Goal: Use online tool/utility: Utilize a website feature to perform a specific function

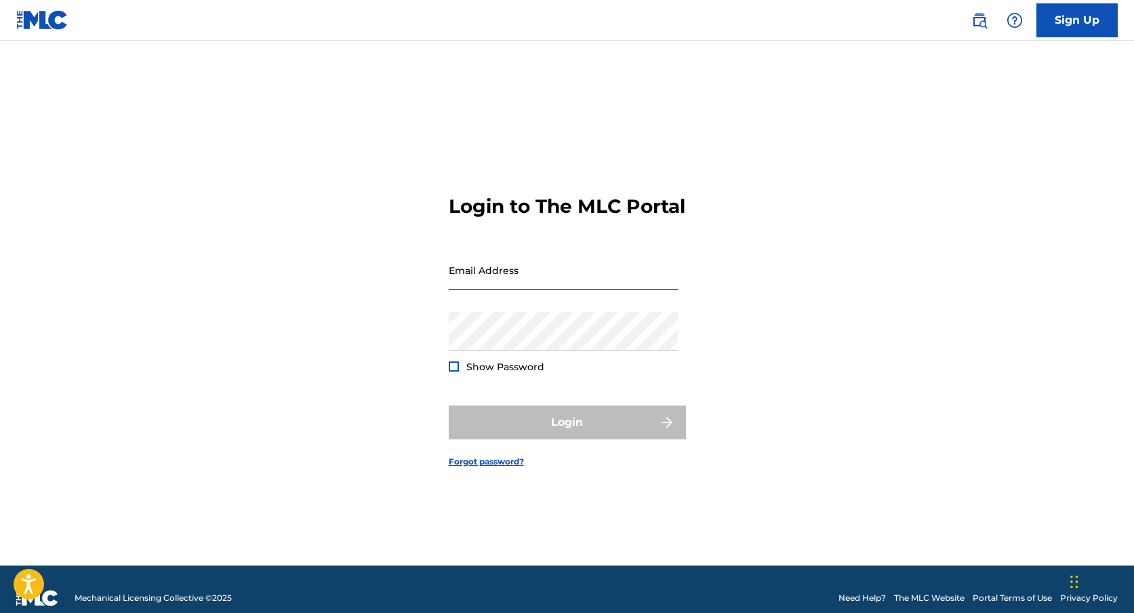
click at [508, 283] on input "Email Address" at bounding box center [563, 270] width 229 height 39
type input "[EMAIL_ADDRESS][DOMAIN_NAME]"
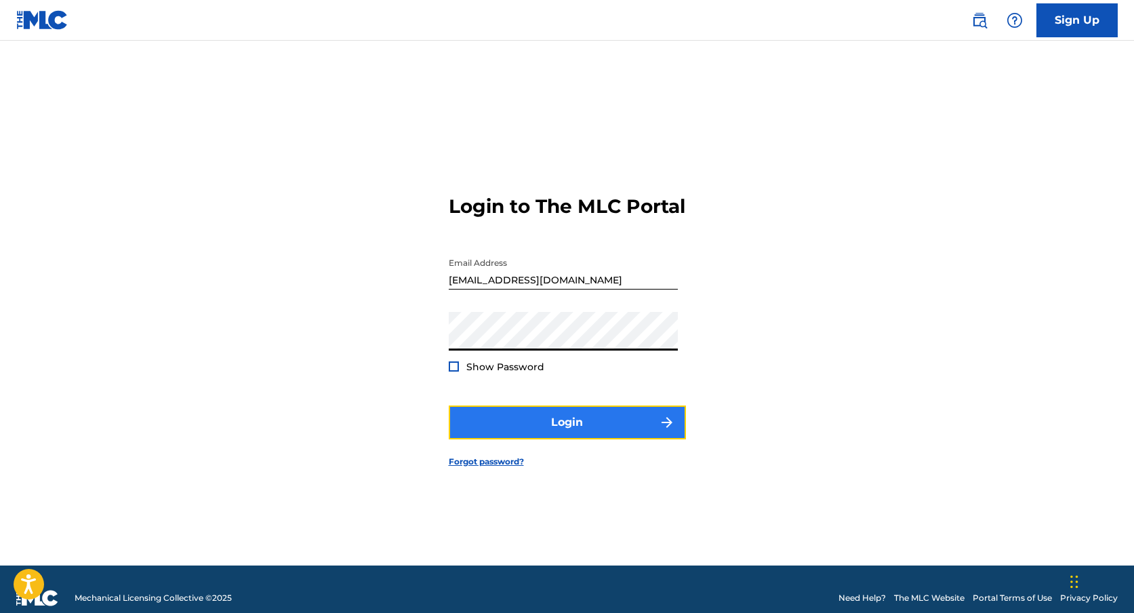
click at [567, 416] on button "Login" at bounding box center [567, 422] width 237 height 34
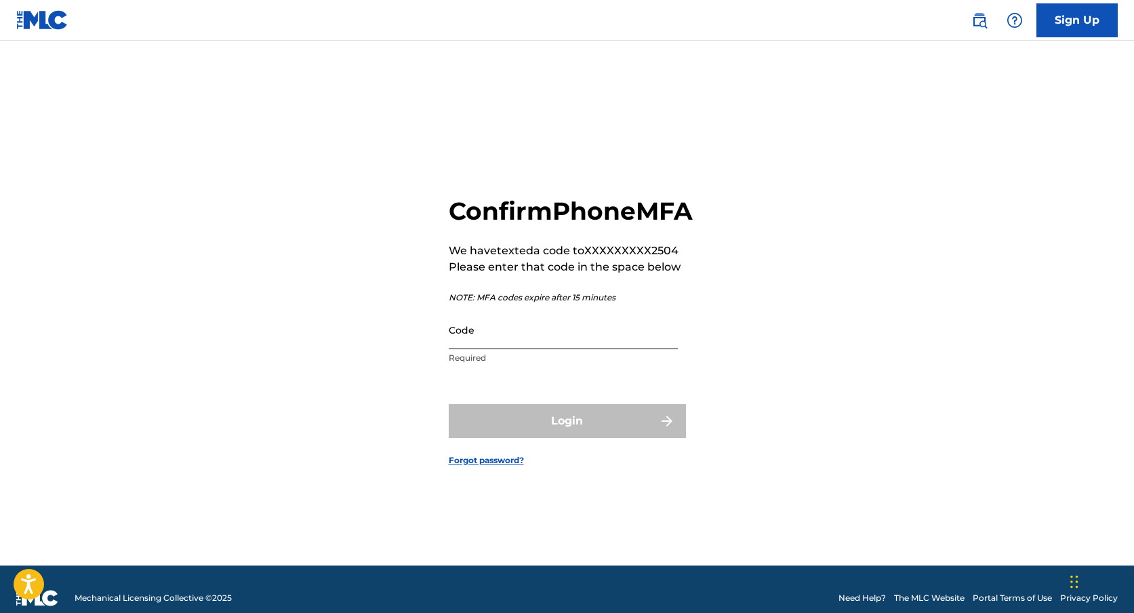
click at [498, 341] on input "Code" at bounding box center [563, 330] width 229 height 39
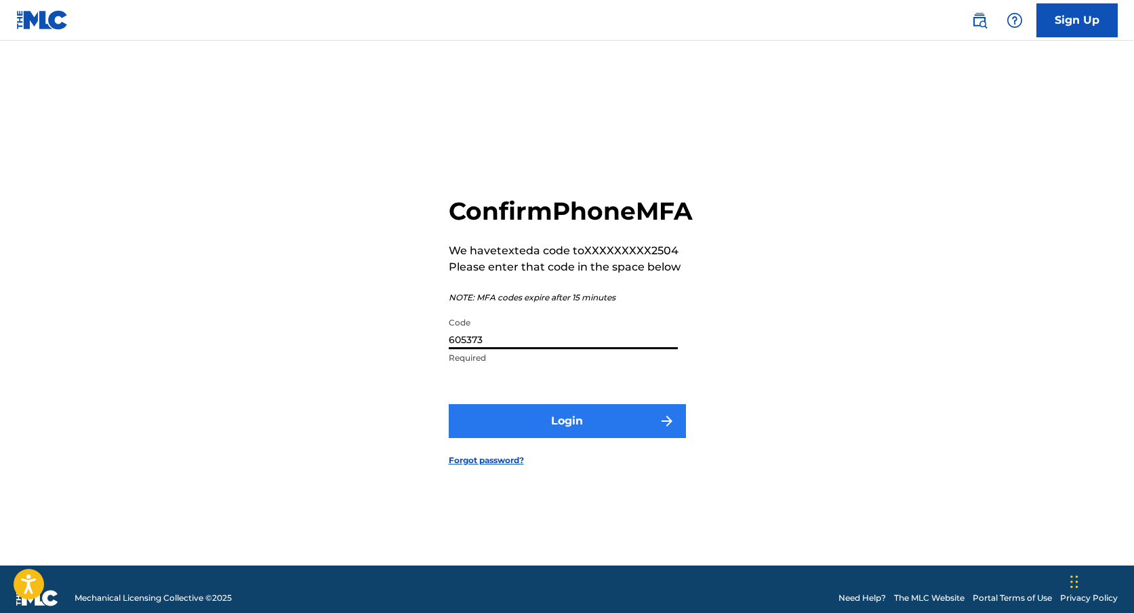
type input "605373"
click at [516, 423] on button "Login" at bounding box center [567, 421] width 237 height 34
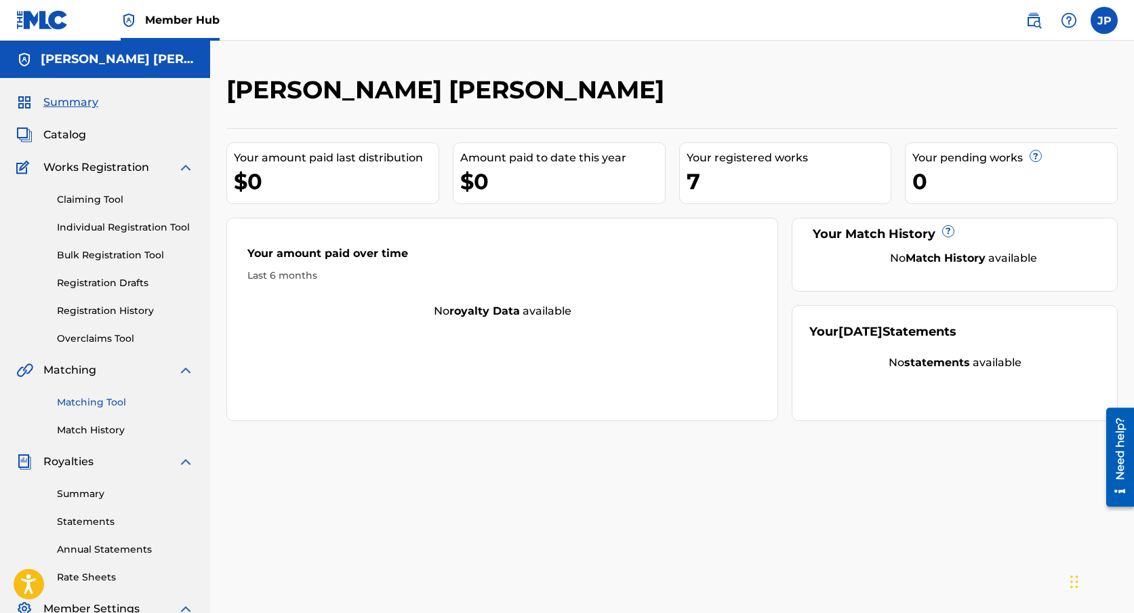
click at [99, 402] on link "Matching Tool" at bounding box center [125, 402] width 137 height 14
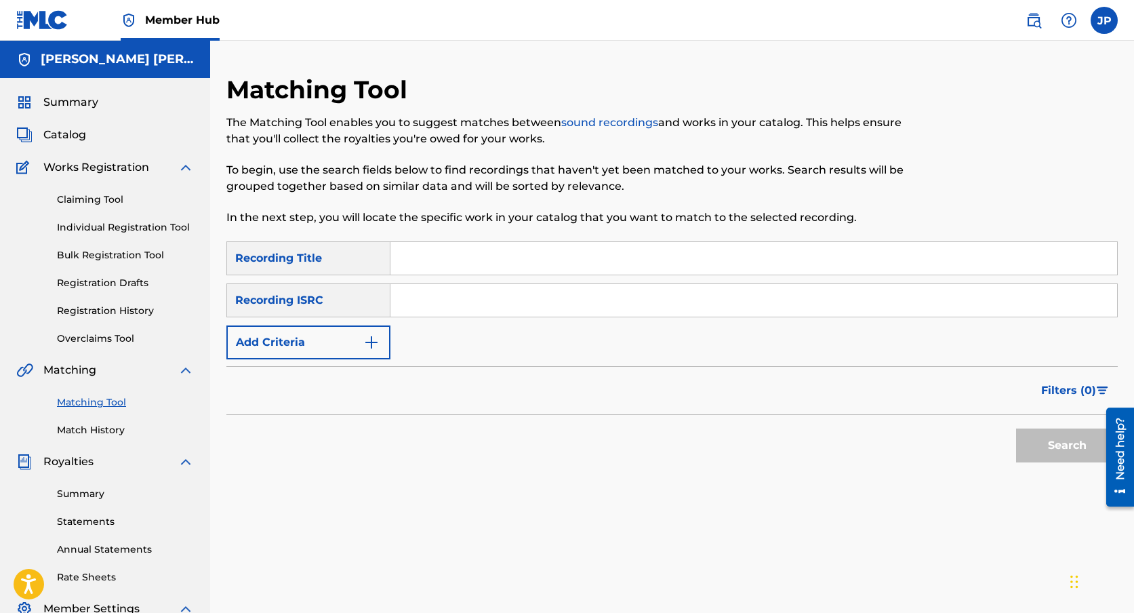
click at [450, 262] on input "Search Form" at bounding box center [754, 258] width 727 height 33
type input "Noches de Verano"
click at [459, 290] on input "Search Form" at bounding box center [754, 300] width 727 height 33
type input "MX5451800022"
click at [1071, 447] on button "Search" at bounding box center [1067, 446] width 102 height 34
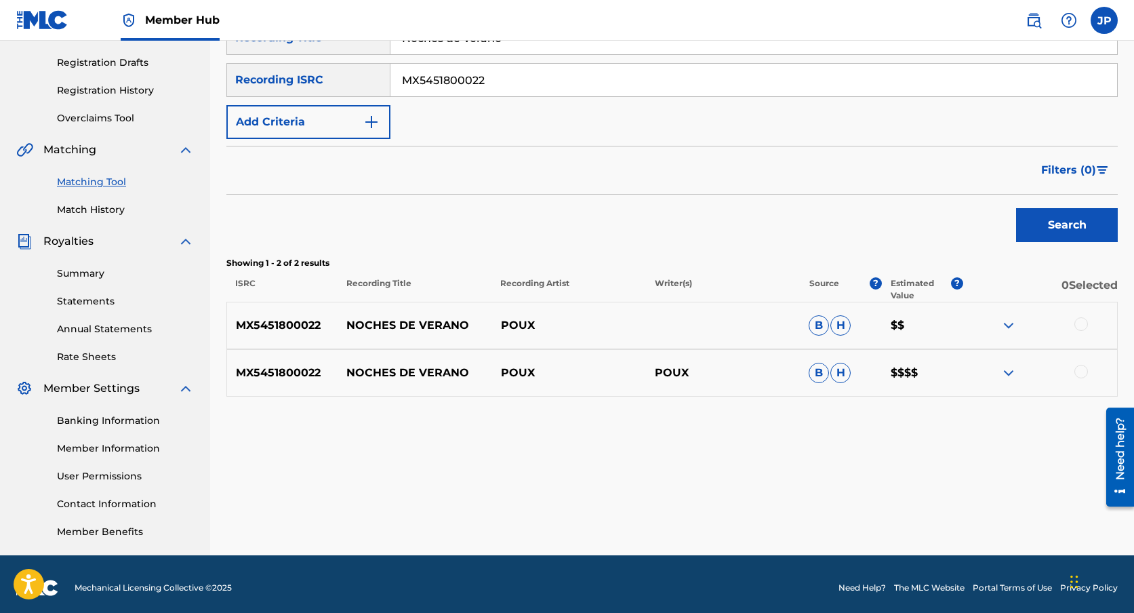
scroll to position [228, 0]
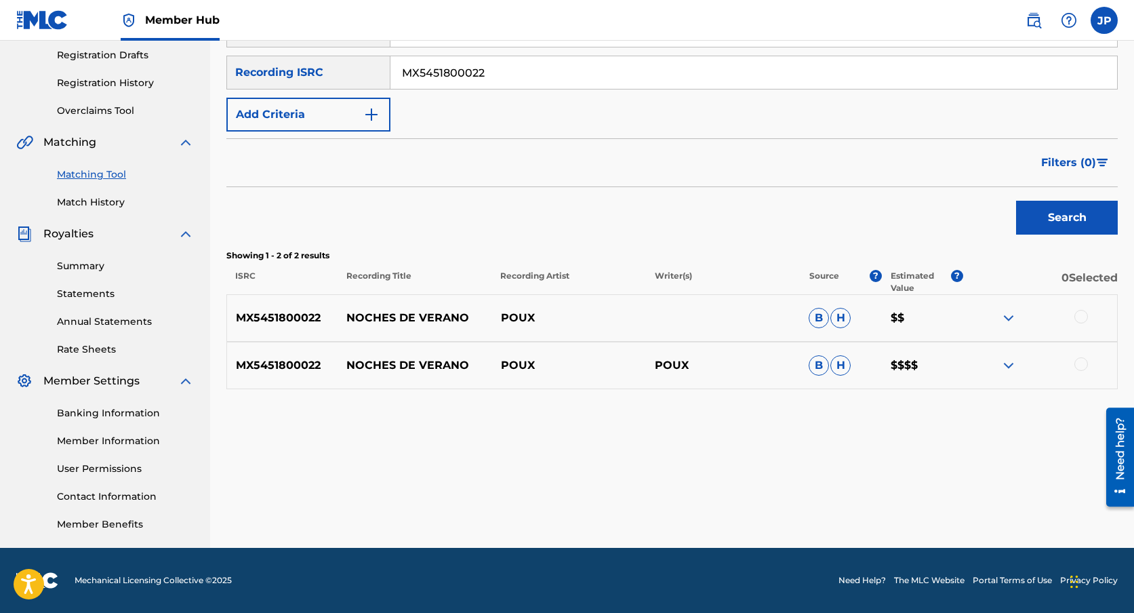
click at [1089, 314] on div at bounding box center [1040, 318] width 154 height 16
click at [1082, 315] on div at bounding box center [1082, 317] width 14 height 14
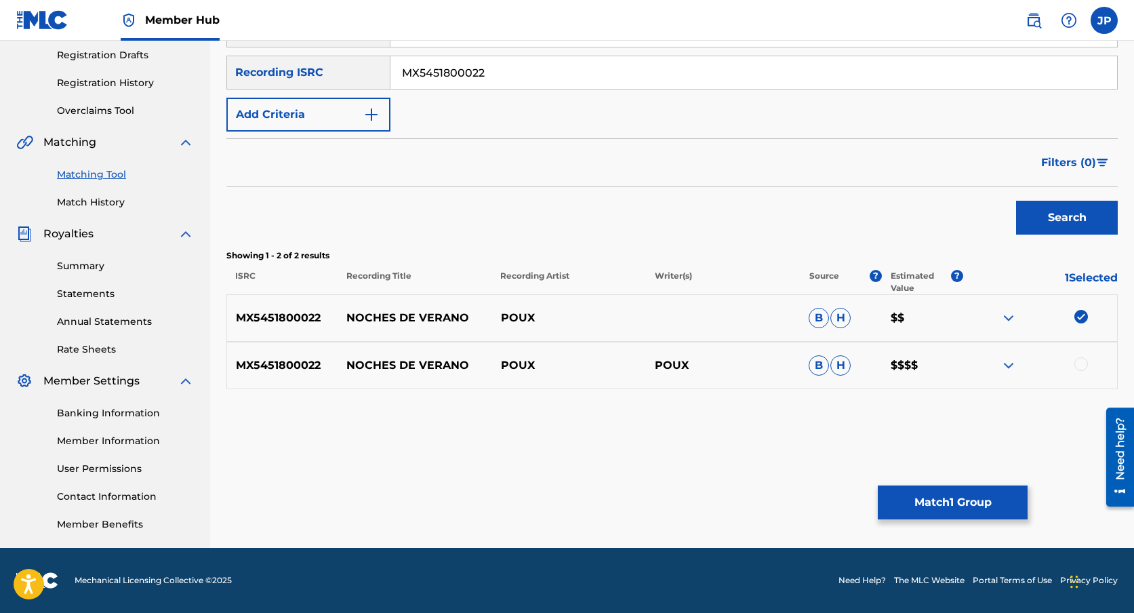
click at [1081, 359] on div at bounding box center [1082, 364] width 14 height 14
click at [1014, 315] on img at bounding box center [1009, 318] width 16 height 16
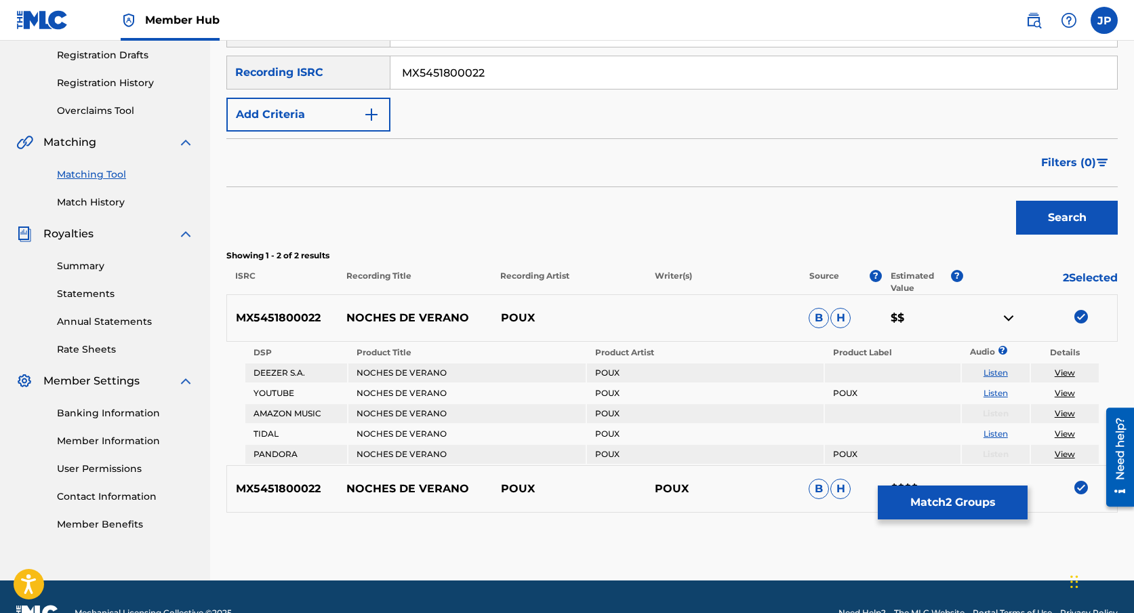
click at [1014, 315] on img at bounding box center [1009, 318] width 16 height 16
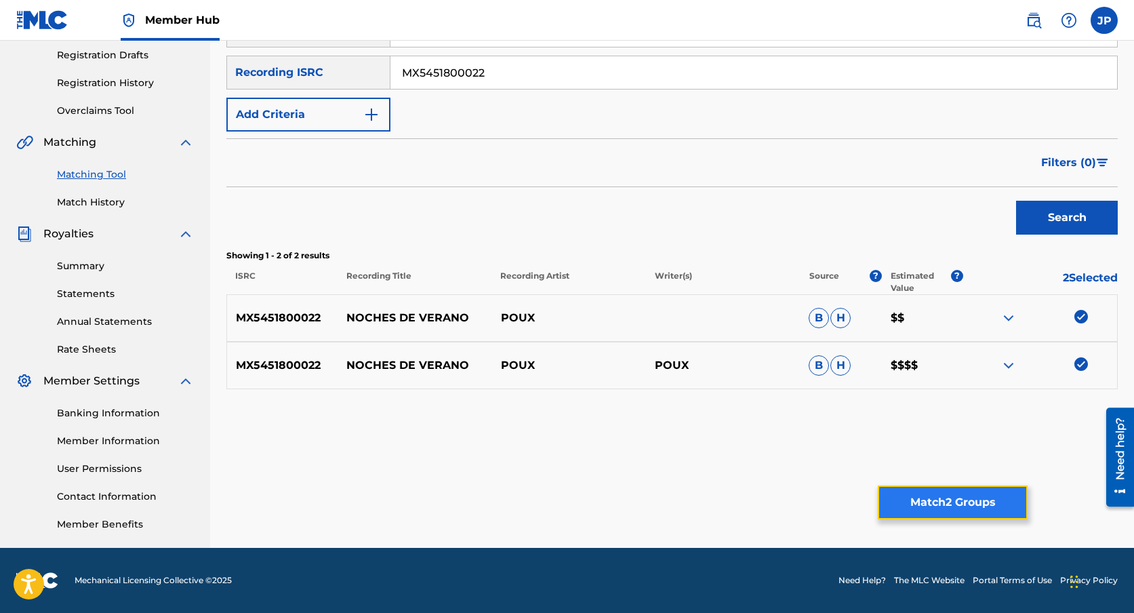
click at [960, 495] on button "Match 2 Groups" at bounding box center [953, 502] width 150 height 34
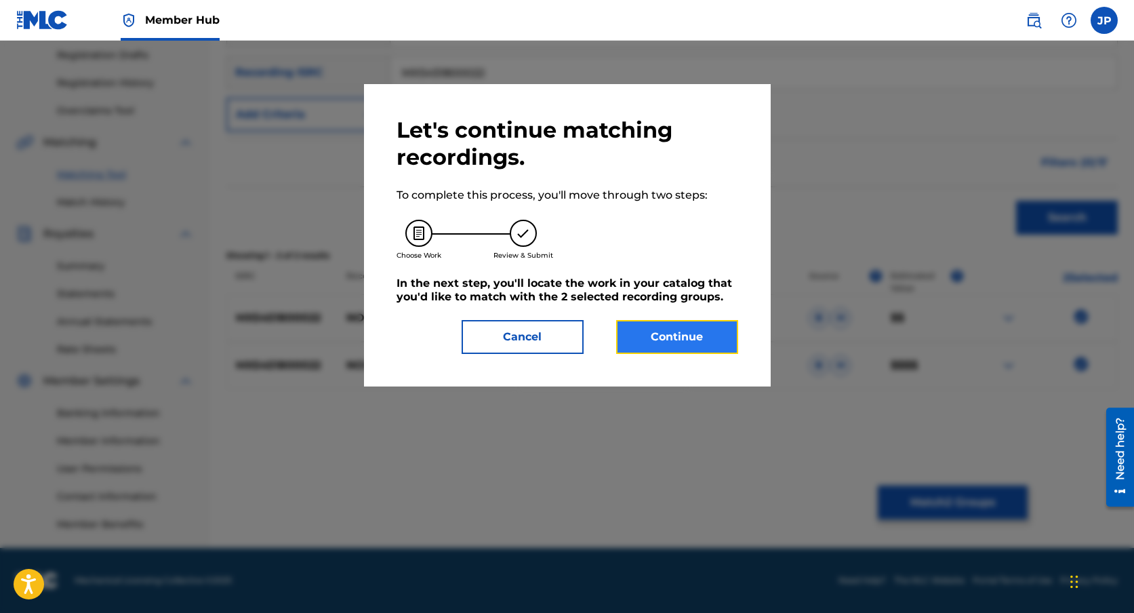
click at [650, 344] on button "Continue" at bounding box center [677, 337] width 122 height 34
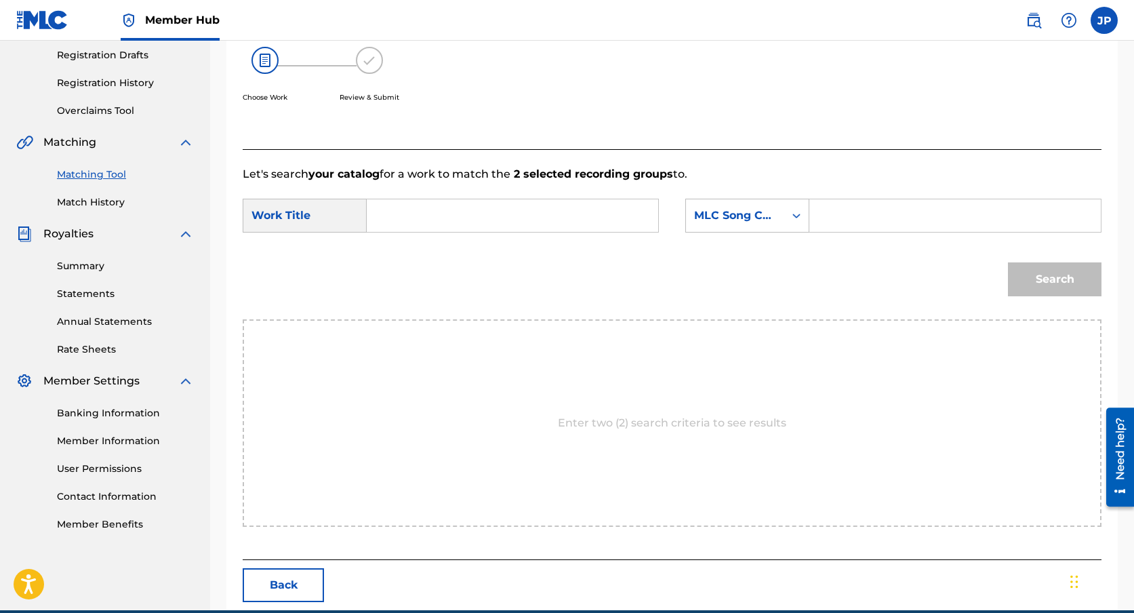
click at [454, 221] on input "Search Form" at bounding box center [512, 215] width 268 height 33
click at [414, 271] on div "noches de verano" at bounding box center [410, 254] width 64 height 41
type input "noches de verano"
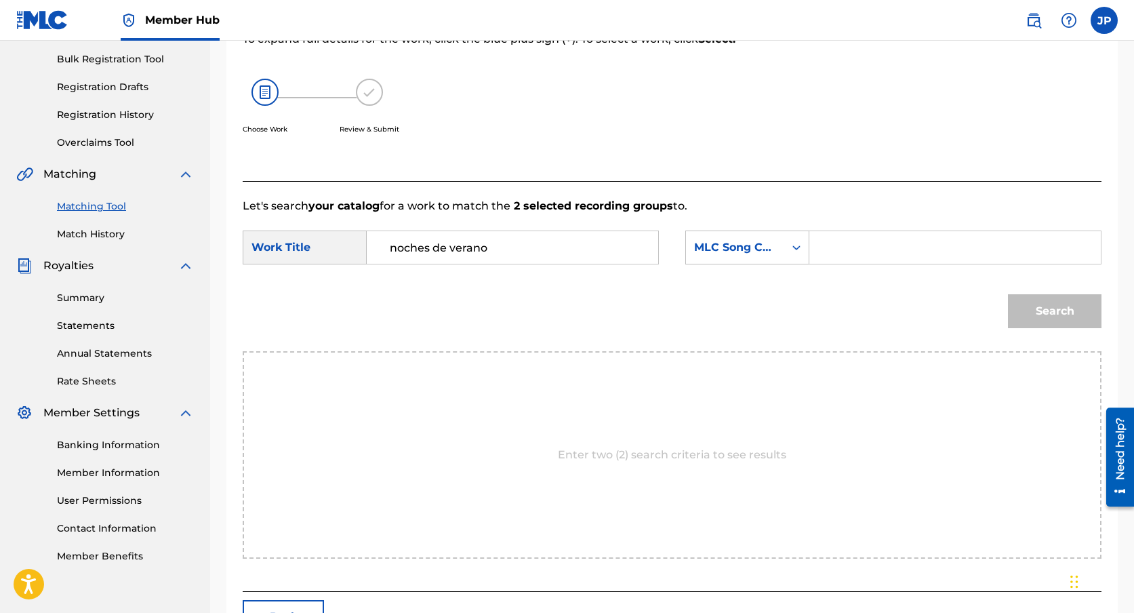
scroll to position [197, 0]
click at [848, 262] on input "Search Form" at bounding box center [955, 247] width 268 height 33
click at [776, 253] on div "MLC Song Code" at bounding box center [735, 247] width 98 height 26
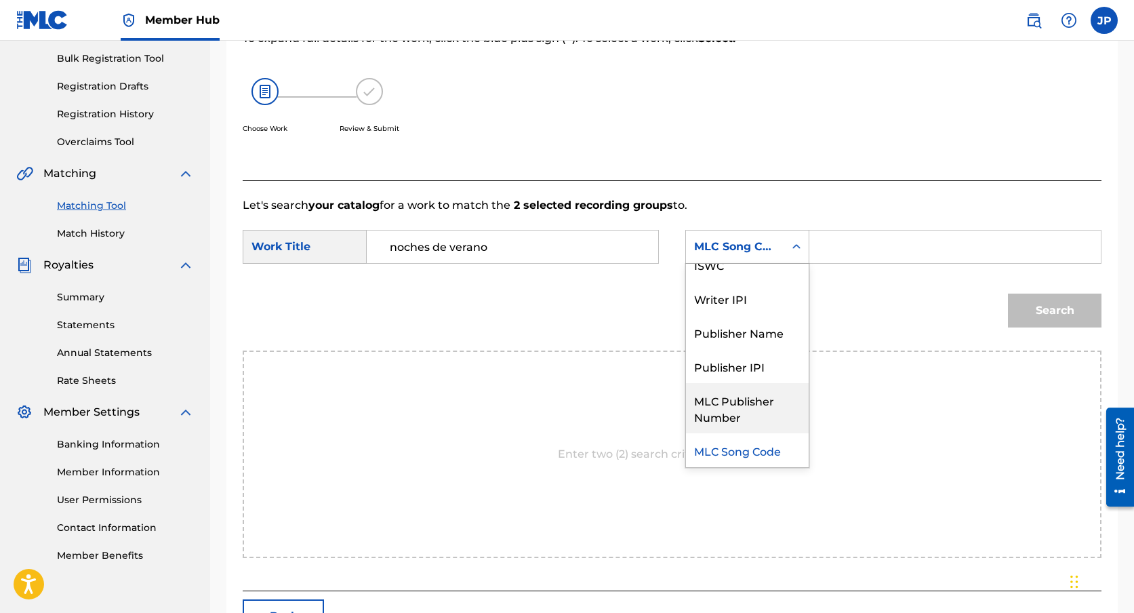
scroll to position [0, 0]
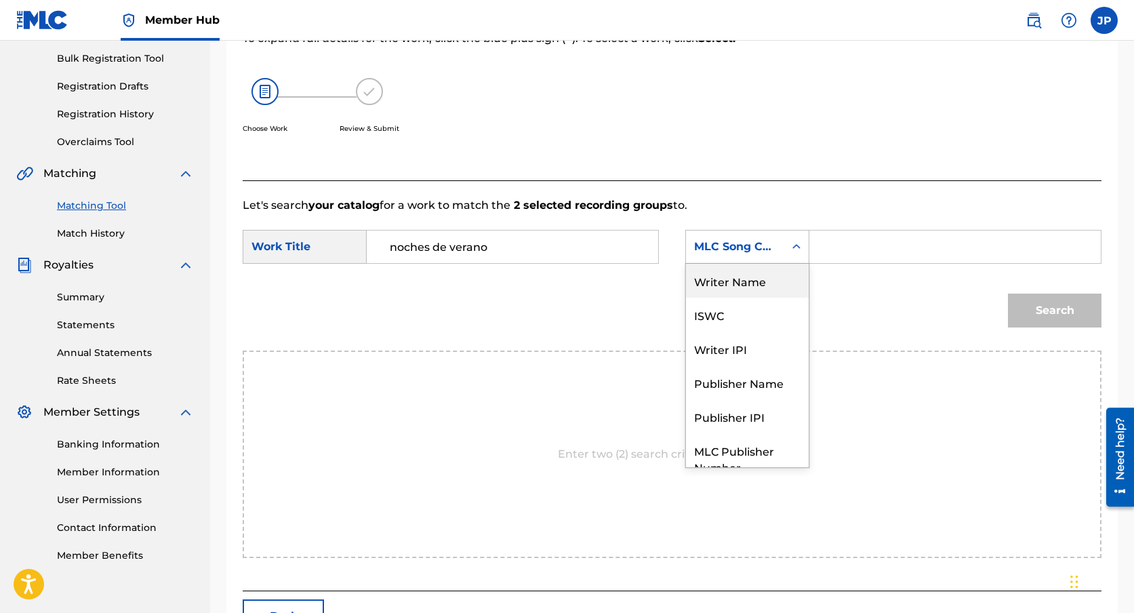
click at [727, 288] on div "Writer Name" at bounding box center [747, 281] width 123 height 34
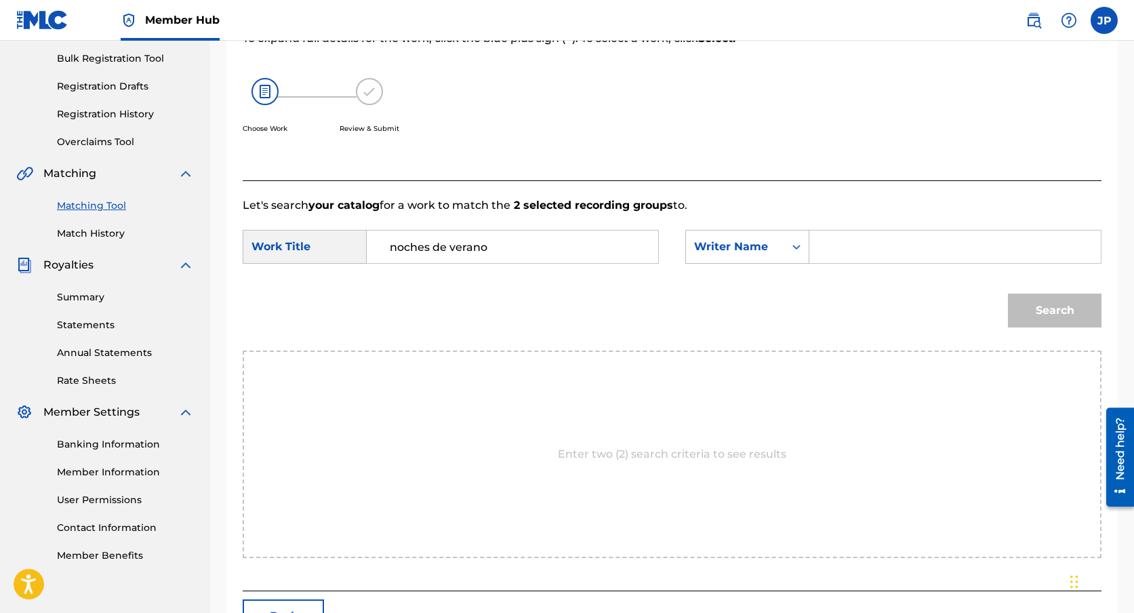
click at [843, 250] on input "Search Form" at bounding box center [955, 247] width 268 height 33
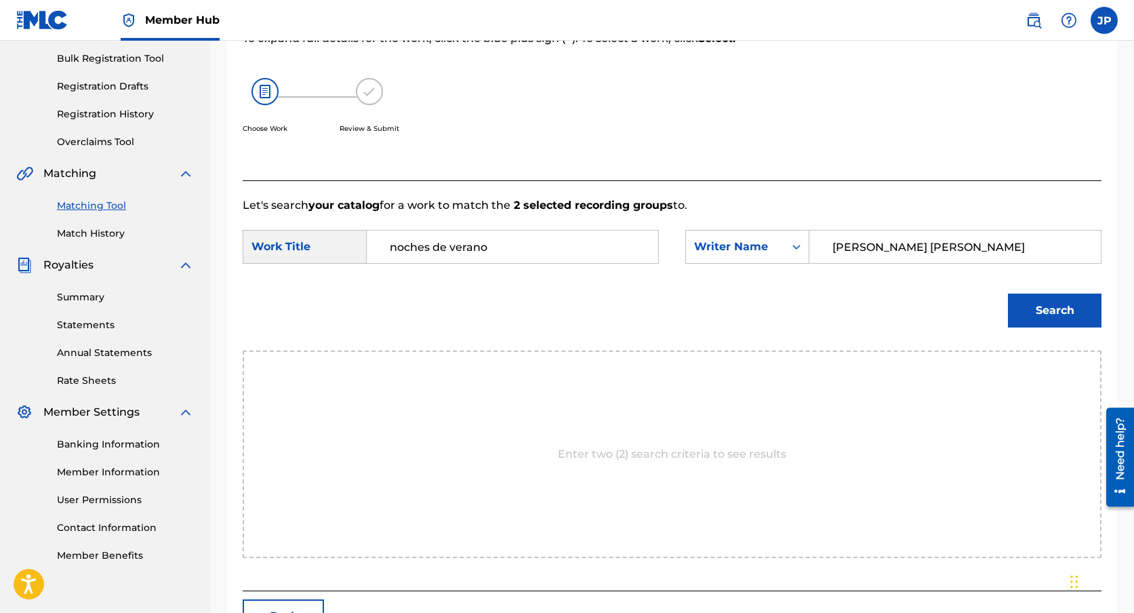
type input "[PERSON_NAME] [PERSON_NAME]"
click at [512, 418] on div "Enter two (2) search criteria to see results" at bounding box center [672, 454] width 859 height 207
click at [1069, 306] on button "Search" at bounding box center [1055, 311] width 94 height 34
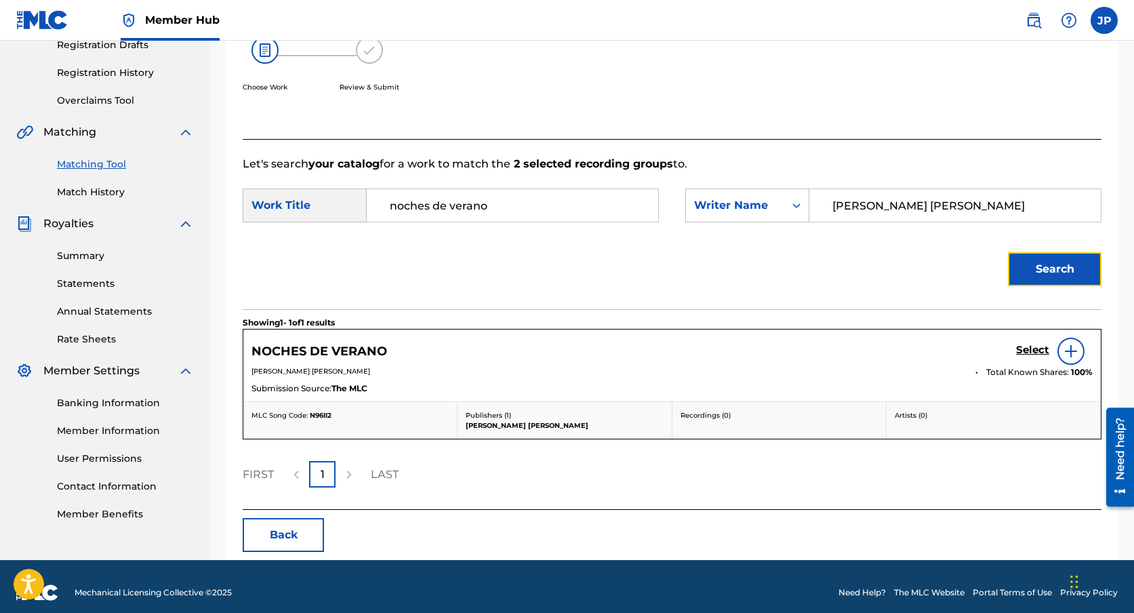
scroll to position [250, 0]
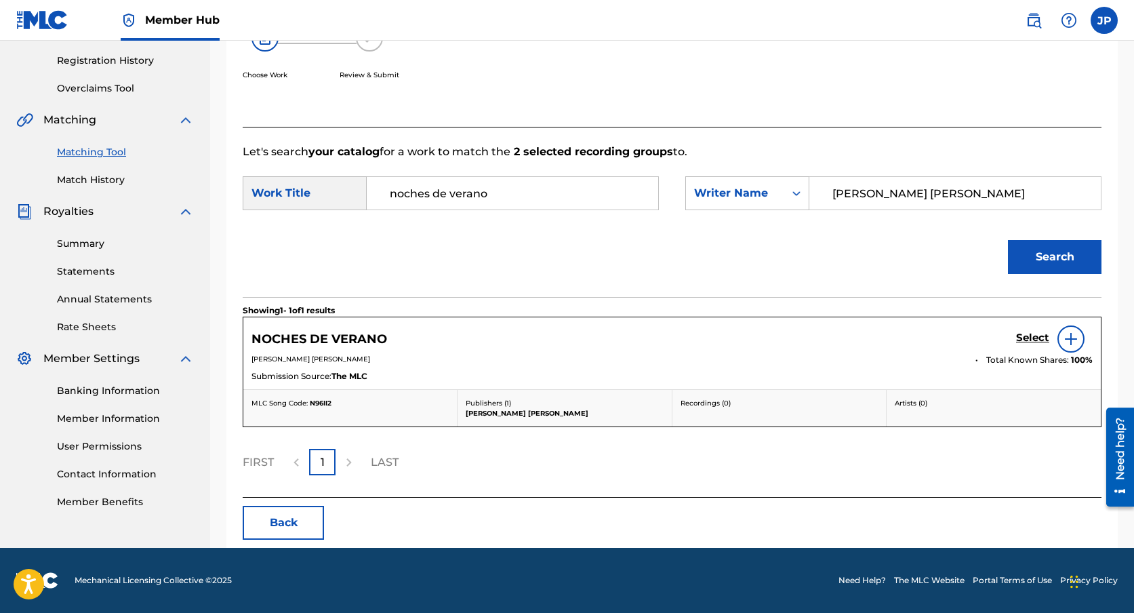
click at [1073, 337] on img at bounding box center [1071, 339] width 16 height 16
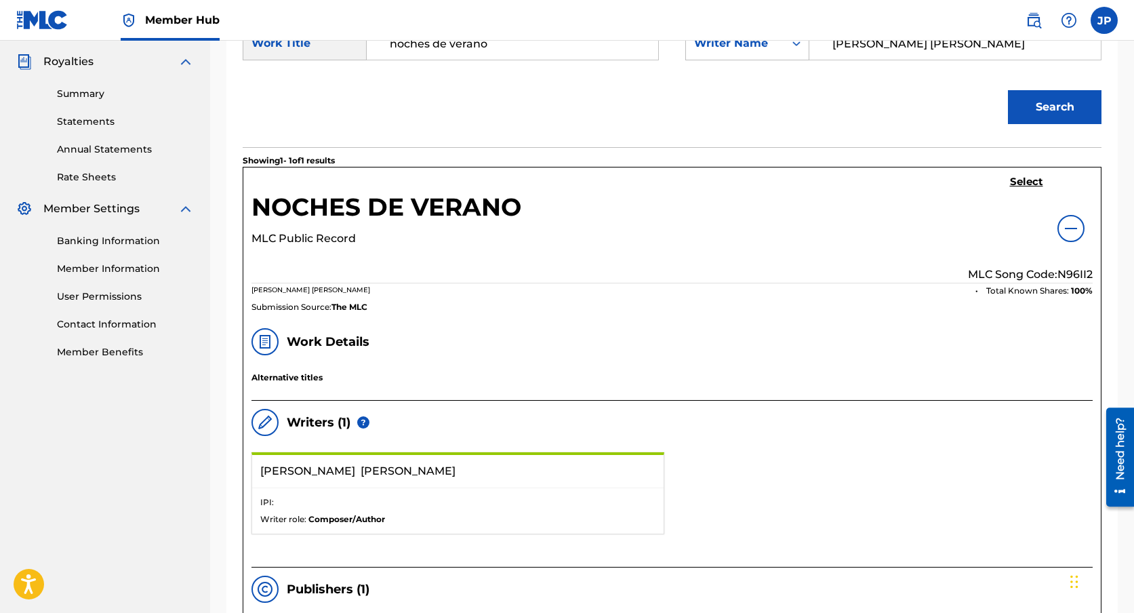
scroll to position [391, 0]
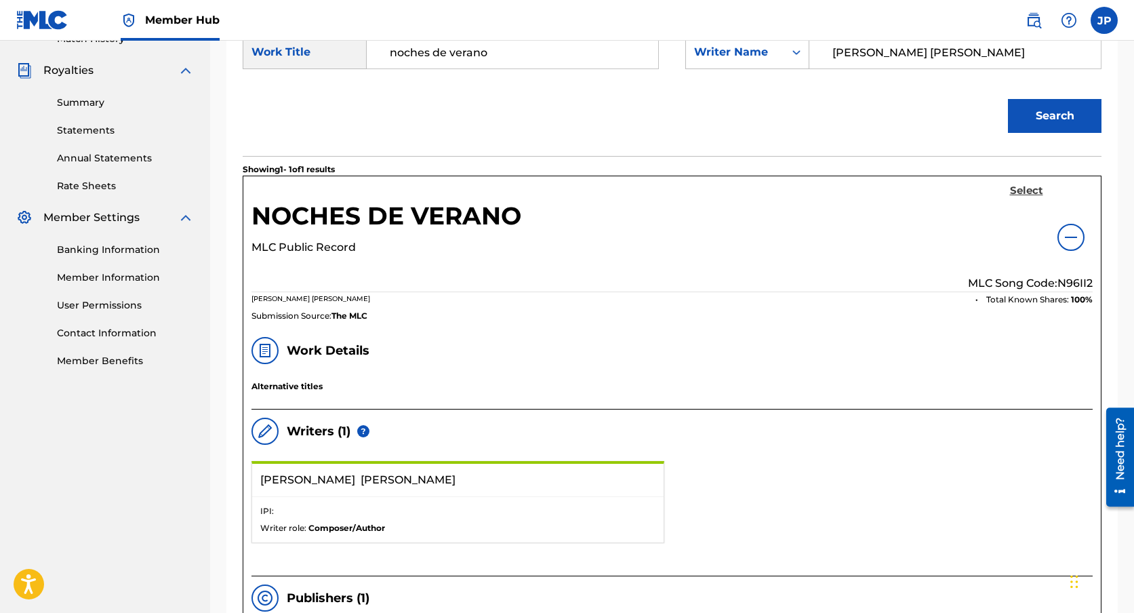
click at [1033, 187] on h5 "Select" at bounding box center [1026, 190] width 33 height 13
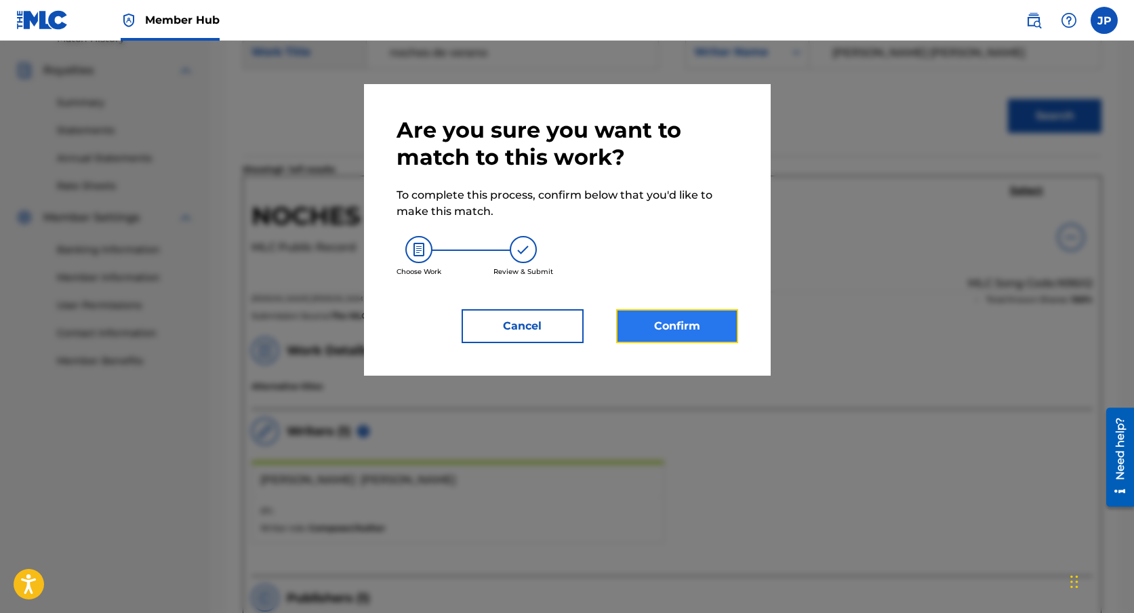
click at [671, 328] on button "Confirm" at bounding box center [677, 326] width 122 height 34
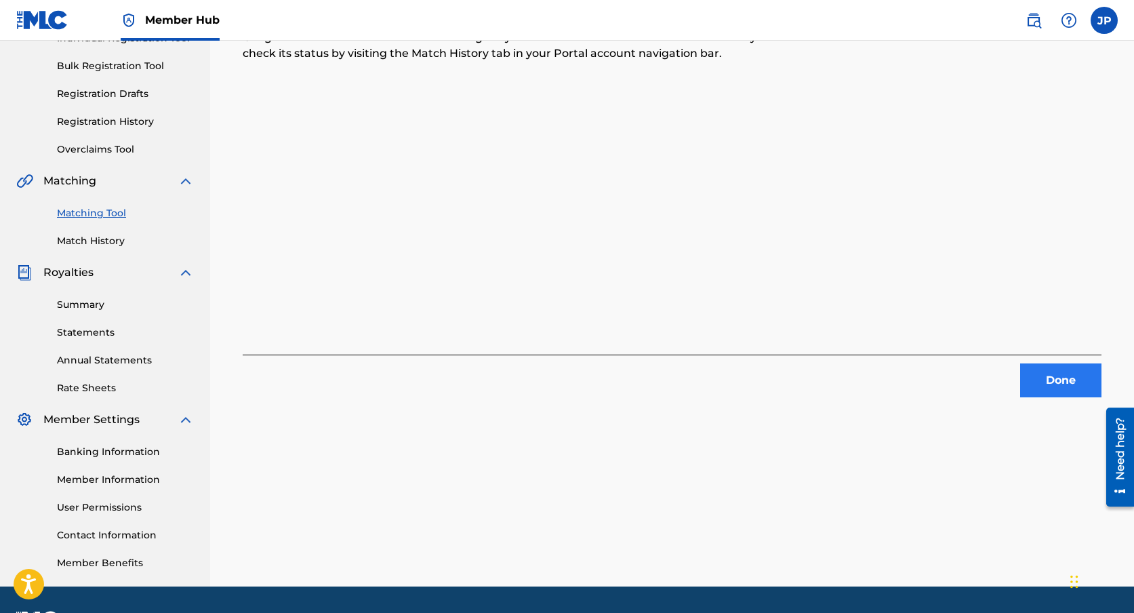
scroll to position [191, 0]
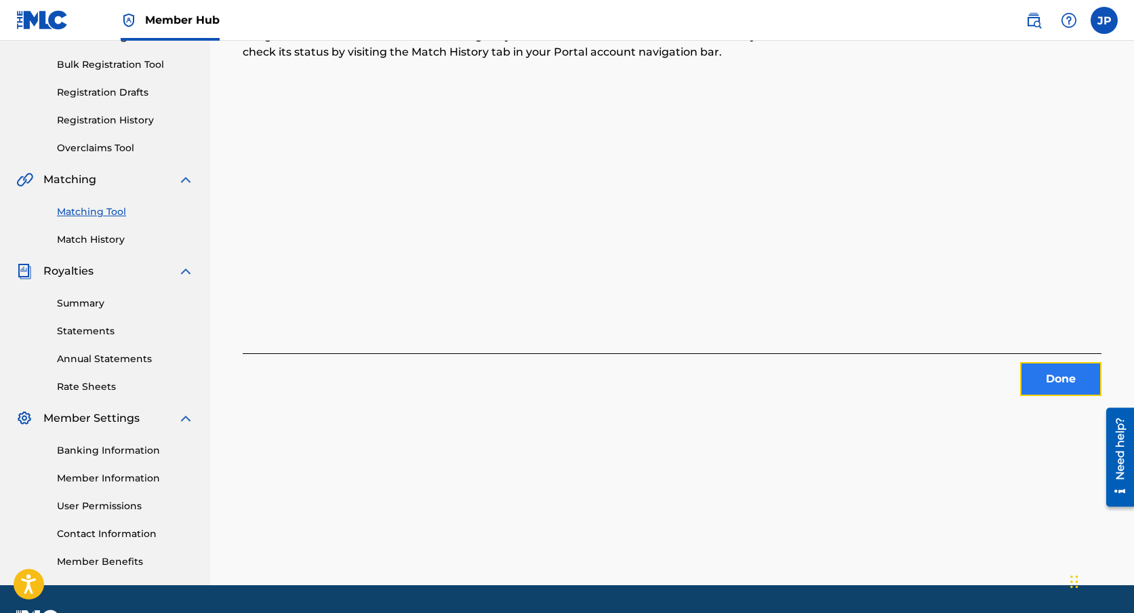
click at [1052, 389] on button "Done" at bounding box center [1060, 379] width 81 height 34
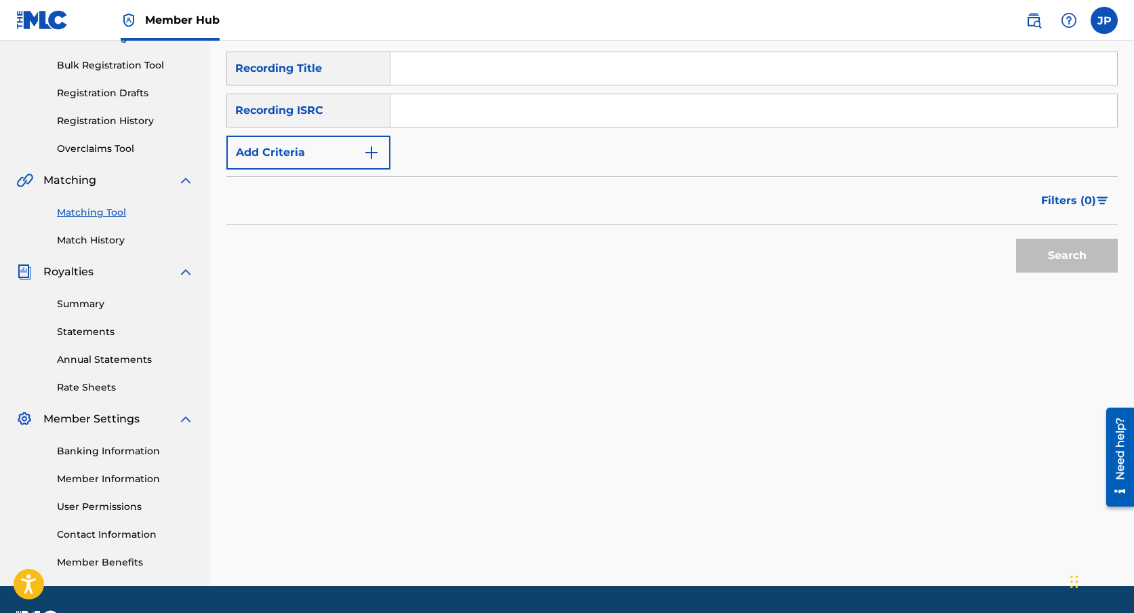
scroll to position [0, 0]
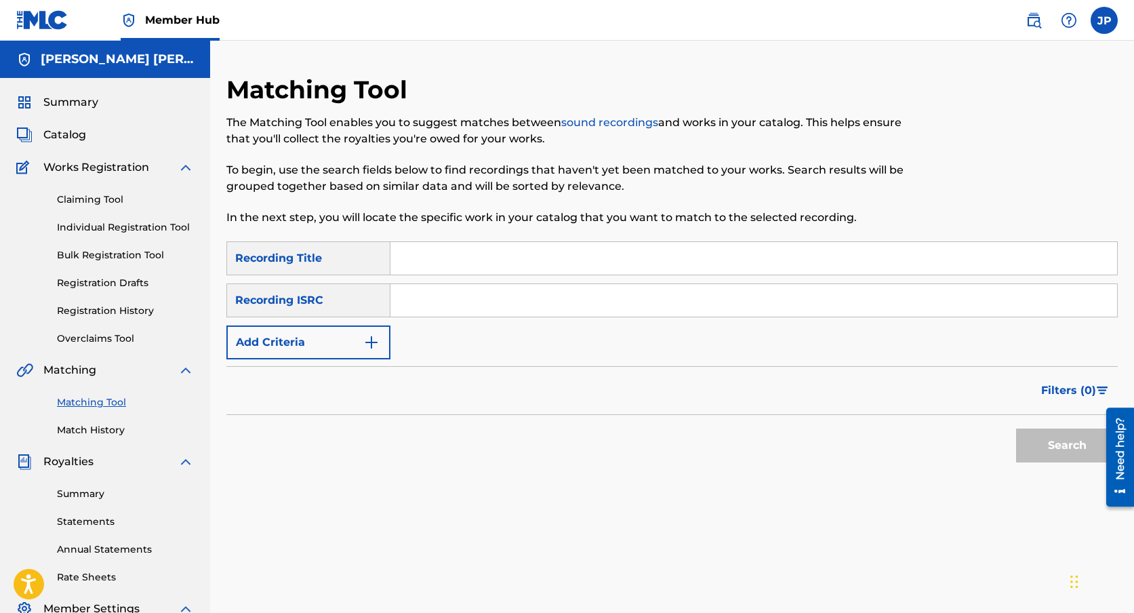
click at [447, 258] on input "Search Form" at bounding box center [754, 258] width 727 height 33
type input "Dementes"
click at [453, 298] on input "Search Form" at bounding box center [754, 300] width 727 height 33
type input "MX5451800022"
click at [1072, 443] on button "Search" at bounding box center [1067, 446] width 102 height 34
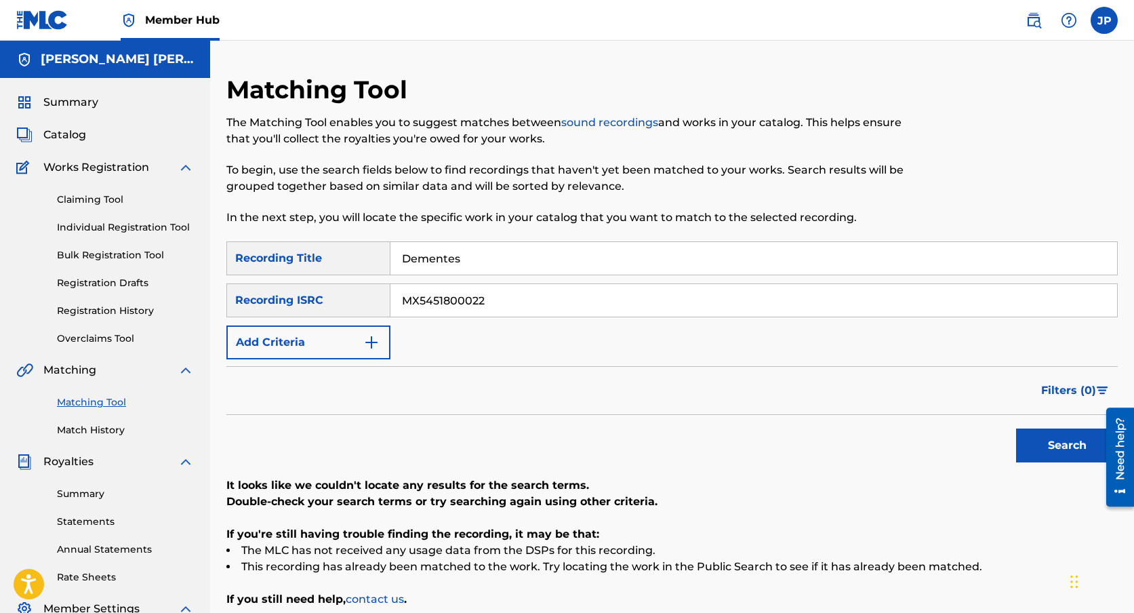
drag, startPoint x: 515, startPoint y: 308, endPoint x: 382, endPoint y: 297, distance: 132.7
click at [389, 297] on div "SearchWithCriteriaf6631636-048f-4913-8c5b-cc9393254553 Recording ISRC MX5451800…" at bounding box center [672, 300] width 892 height 34
paste input "MX5451800021"
type input "MX5451800021"
click at [1071, 454] on button "Search" at bounding box center [1067, 446] width 102 height 34
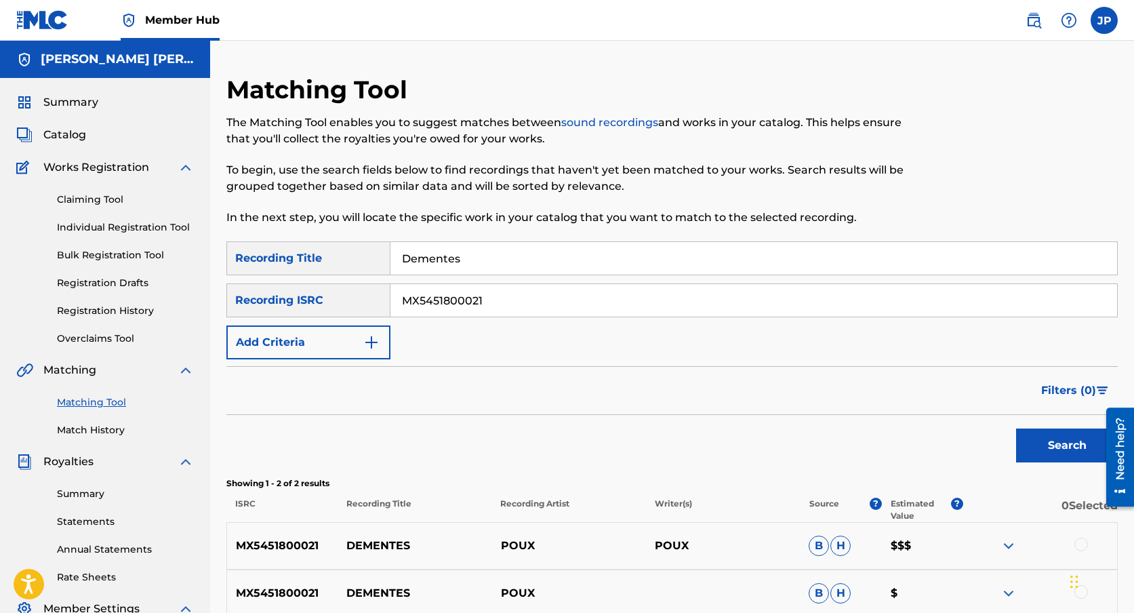
scroll to position [156, 0]
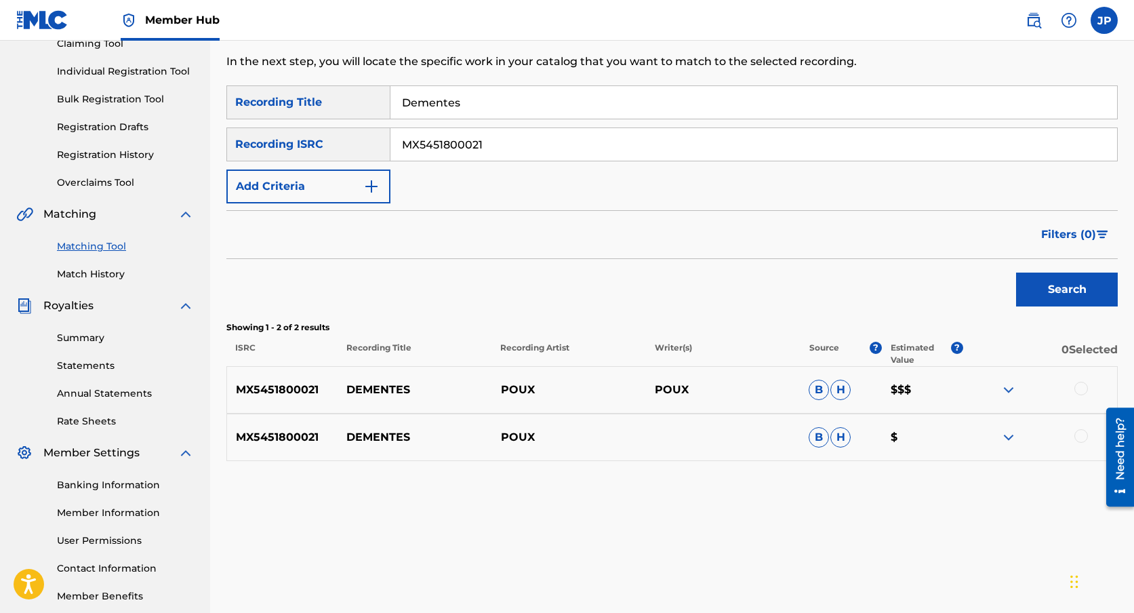
click at [1088, 384] on div at bounding box center [1040, 390] width 154 height 16
click at [1075, 397] on div at bounding box center [1040, 390] width 154 height 16
click at [1090, 378] on div "MX5451800021 DEMENTES POUX [PERSON_NAME] $$$" at bounding box center [672, 389] width 892 height 47
click at [1088, 383] on div at bounding box center [1040, 390] width 154 height 16
click at [1085, 389] on div at bounding box center [1082, 389] width 14 height 14
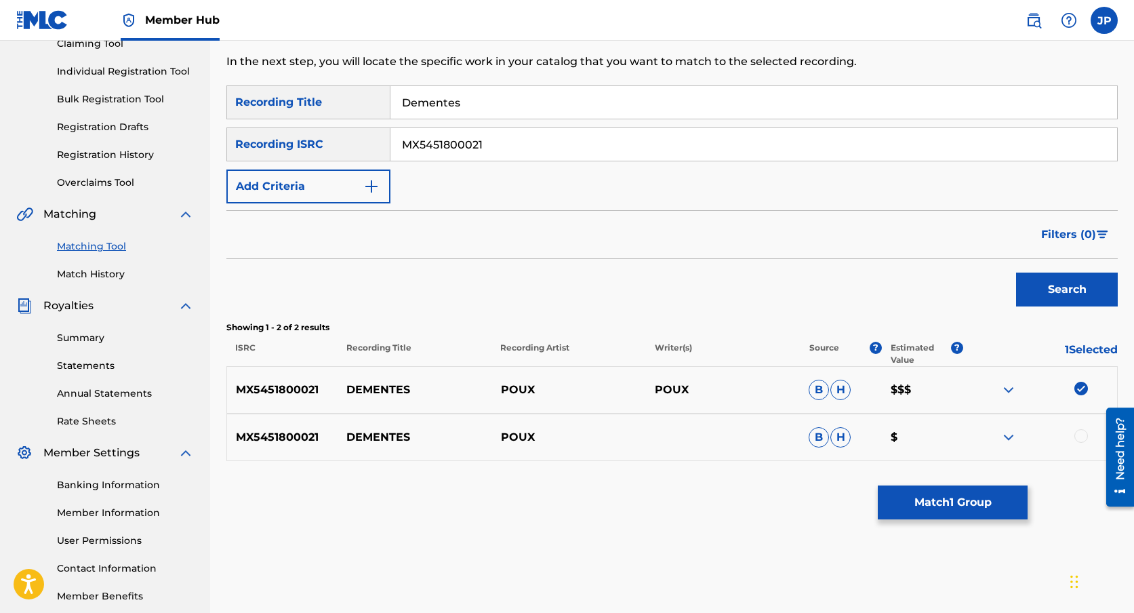
click at [1081, 441] on div at bounding box center [1082, 436] width 14 height 14
click at [950, 500] on button "Match 2 Groups" at bounding box center [953, 502] width 150 height 34
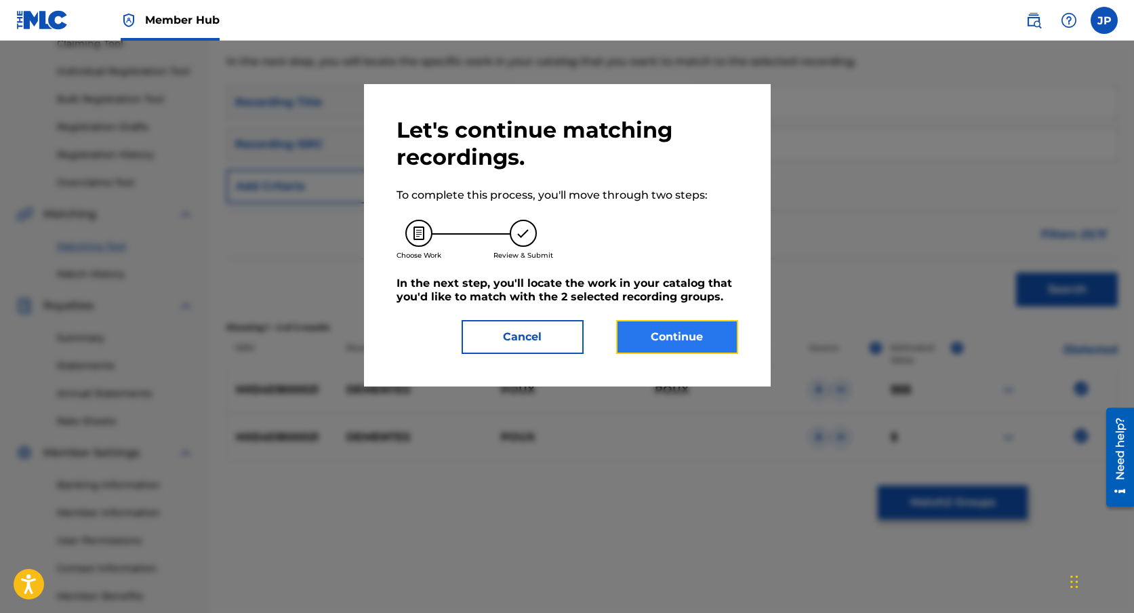
click at [697, 324] on button "Continue" at bounding box center [677, 337] width 122 height 34
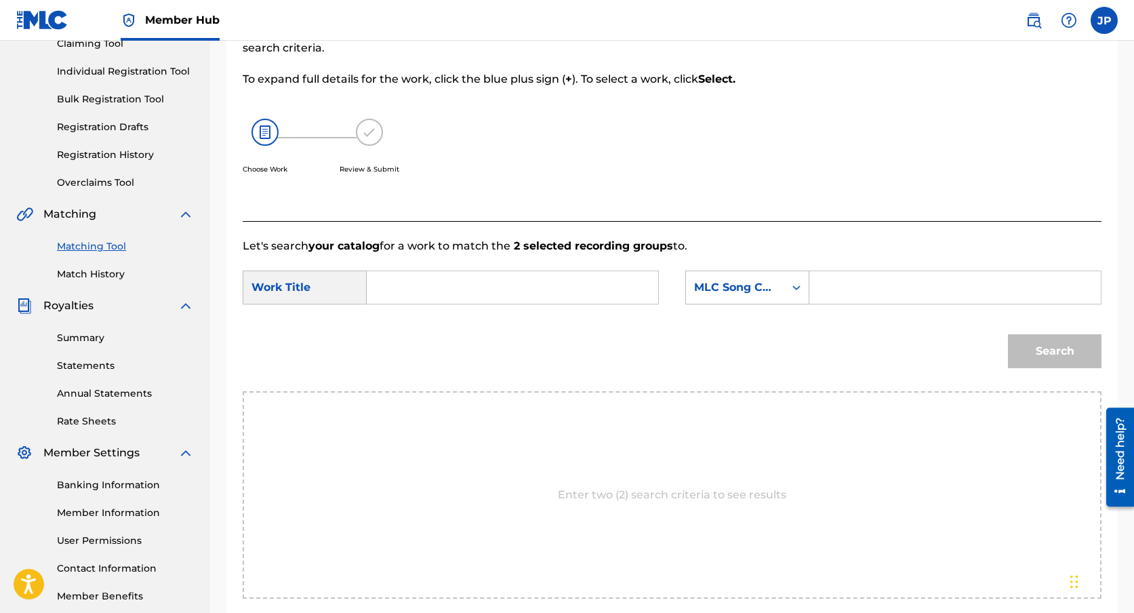
scroll to position [98, 0]
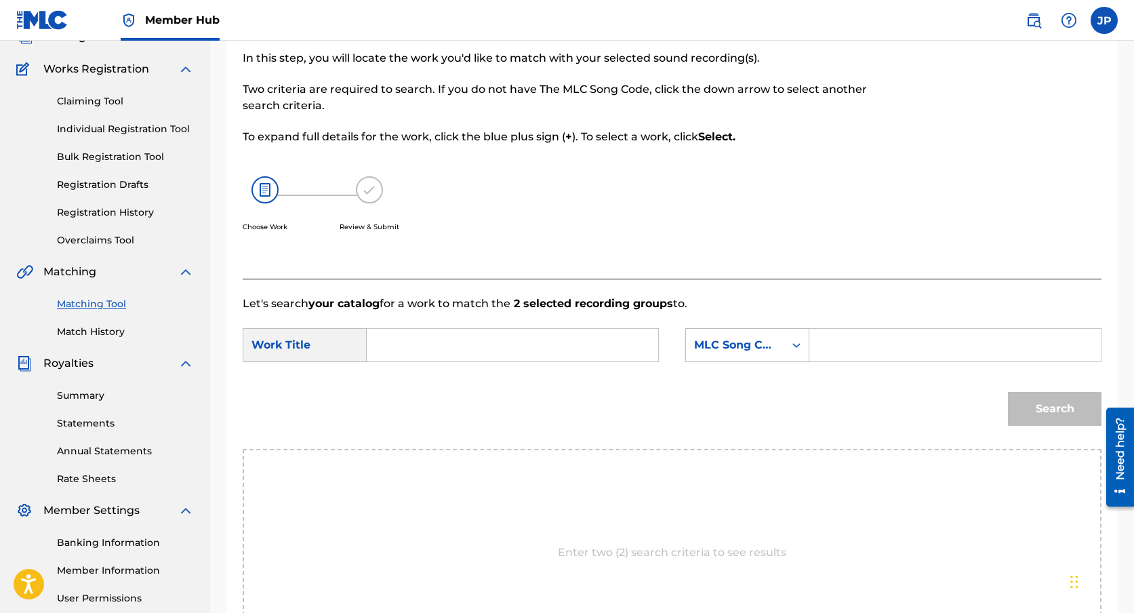
click at [446, 333] on input "Search Form" at bounding box center [512, 345] width 268 height 33
type input "dementes"
click at [883, 334] on input "Search Form" at bounding box center [955, 345] width 268 height 33
type input "[PERSON_NAME] [PERSON_NAME]"
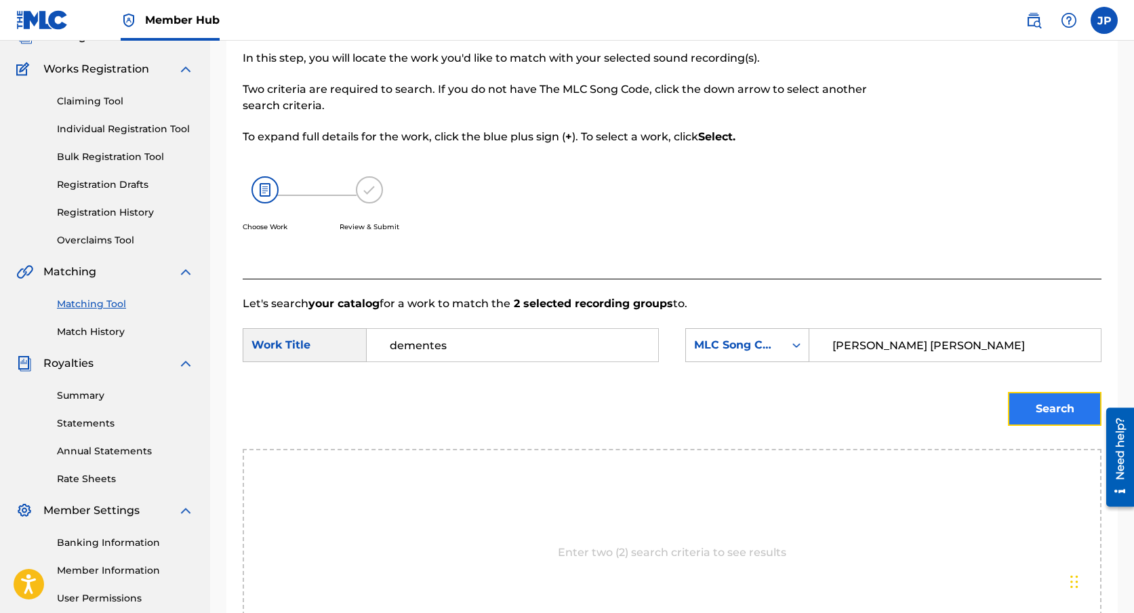
click at [1032, 414] on button "Search" at bounding box center [1055, 409] width 94 height 34
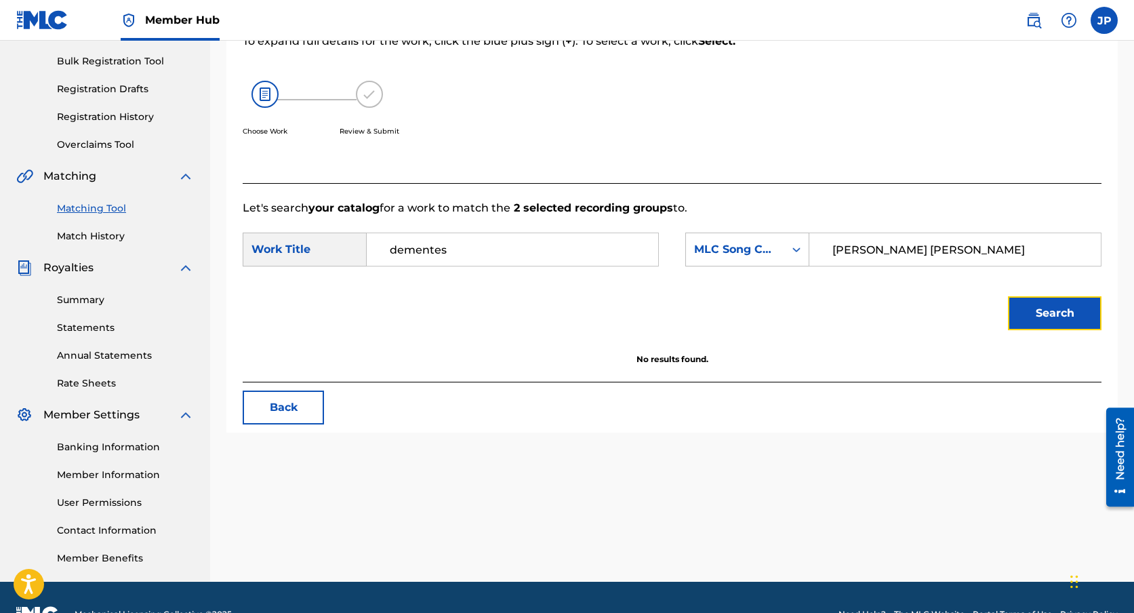
scroll to position [228, 0]
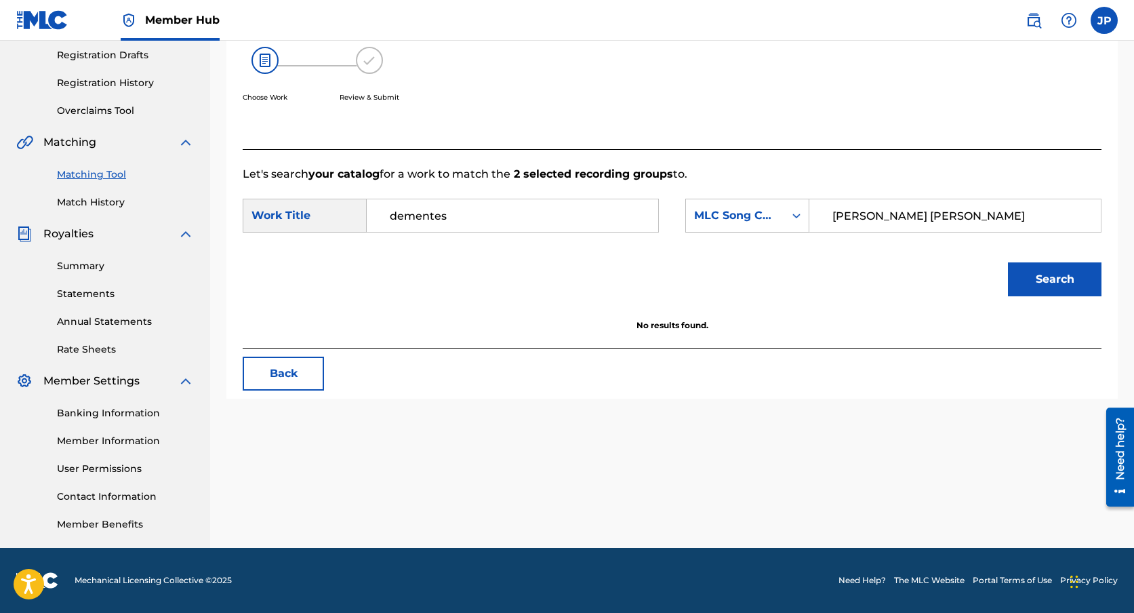
click at [396, 219] on input "dementes" at bounding box center [512, 215] width 268 height 33
type input "Dementes"
click at [856, 218] on input "[PERSON_NAME] [PERSON_NAME]" at bounding box center [955, 215] width 268 height 33
type input "[PERSON_NAME] [PERSON_NAME]"
click at [1083, 295] on button "Search" at bounding box center [1055, 279] width 94 height 34
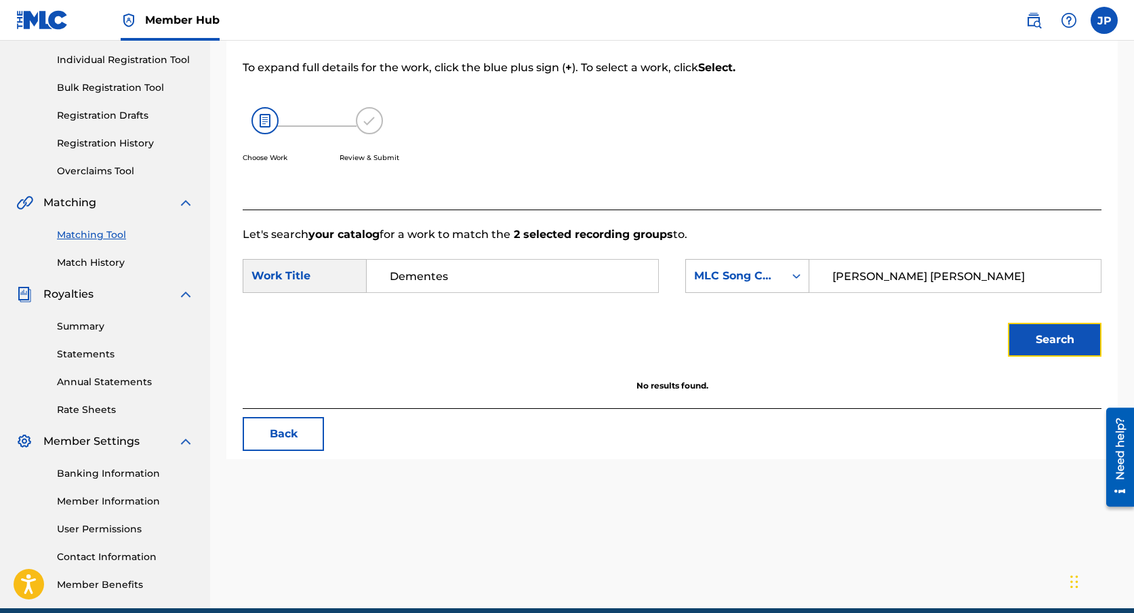
scroll to position [0, 0]
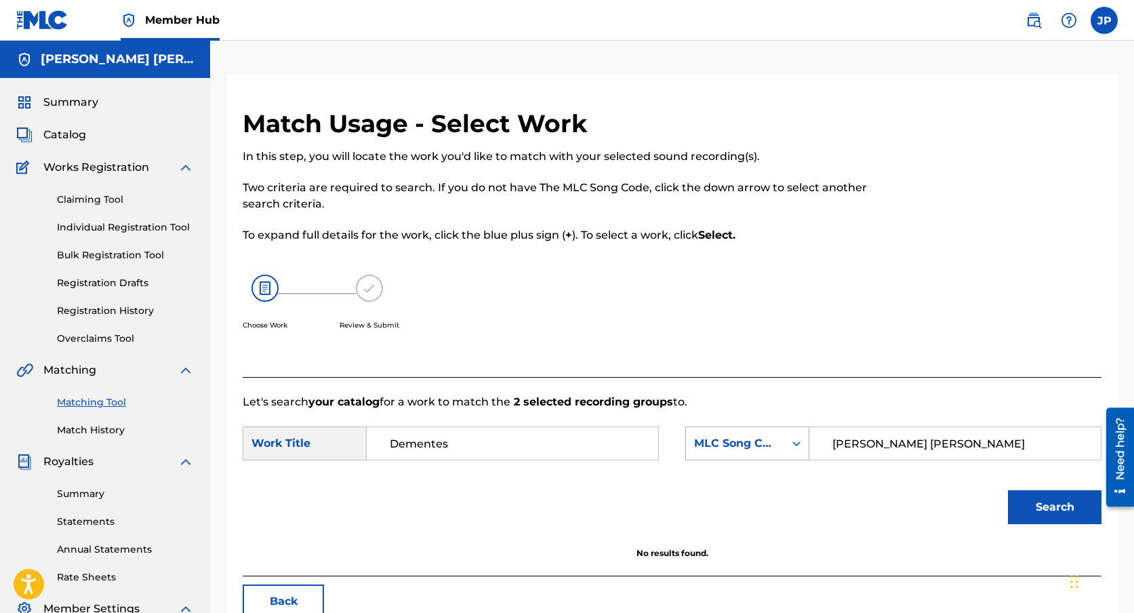
click at [808, 441] on div "MLC Song Code" at bounding box center [747, 443] width 124 height 34
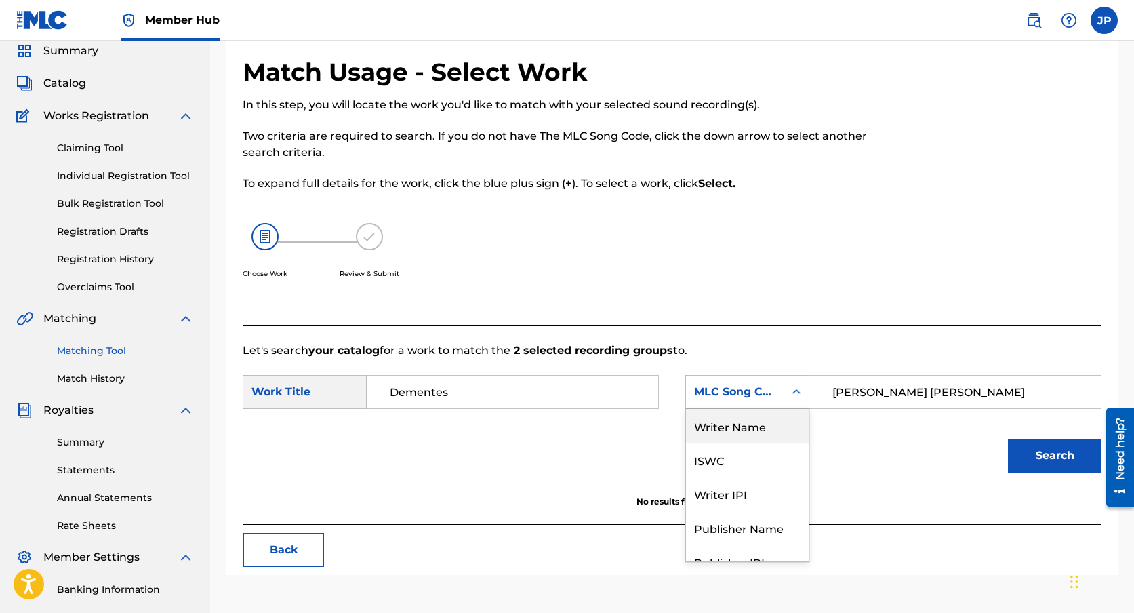
click at [753, 437] on div "Writer Name" at bounding box center [747, 426] width 123 height 34
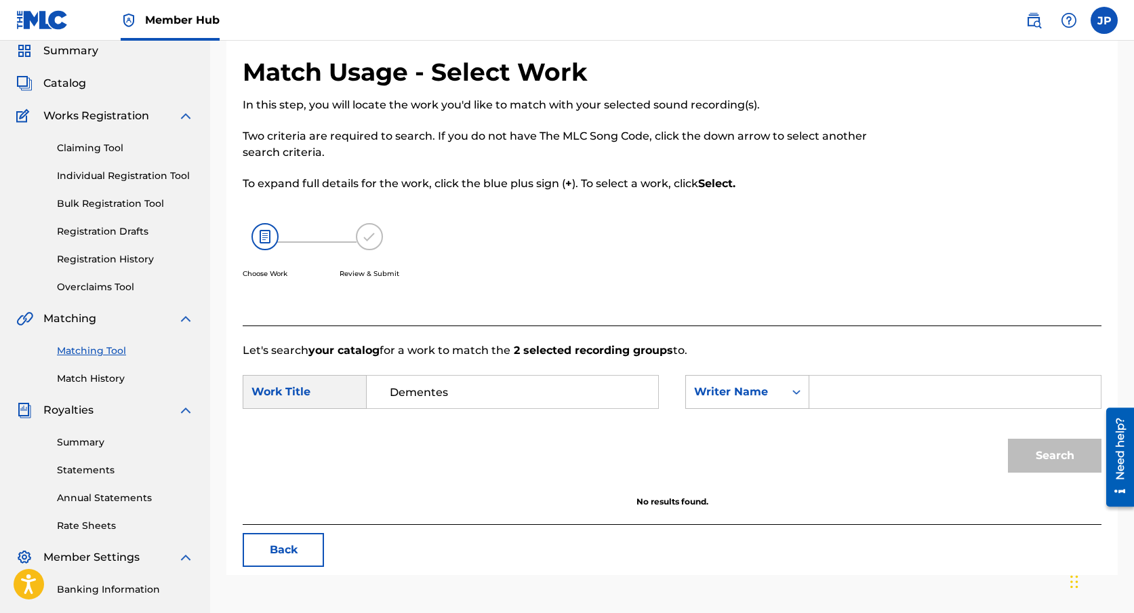
click at [859, 392] on input "Search Form" at bounding box center [955, 392] width 268 height 33
type input "[PERSON_NAME] [PERSON_NAME]"
click at [1039, 454] on button "Search" at bounding box center [1055, 456] width 94 height 34
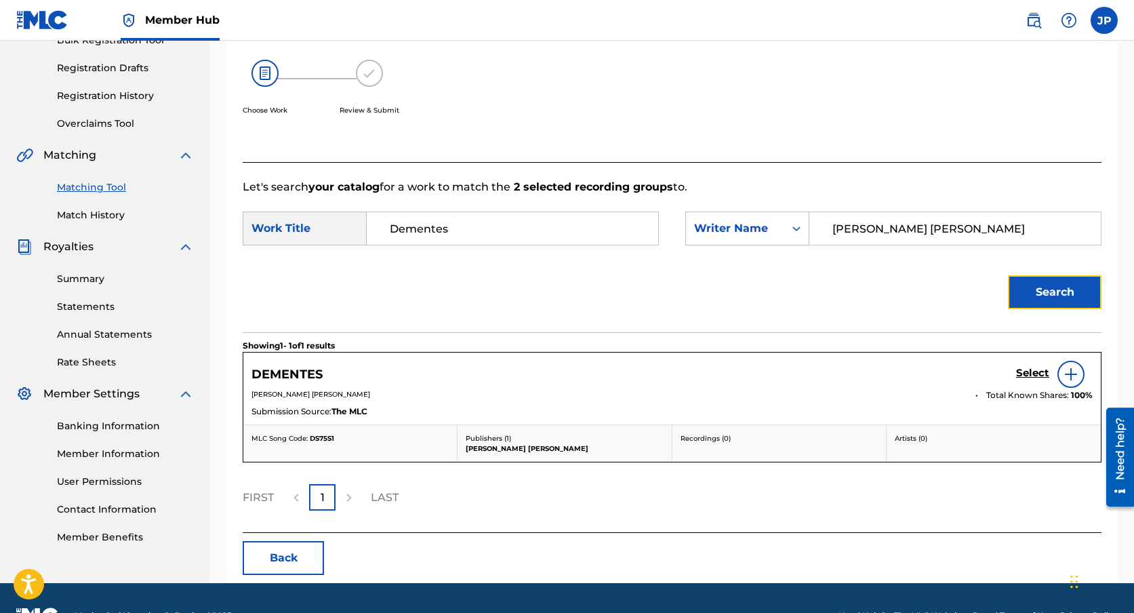
scroll to position [235, 0]
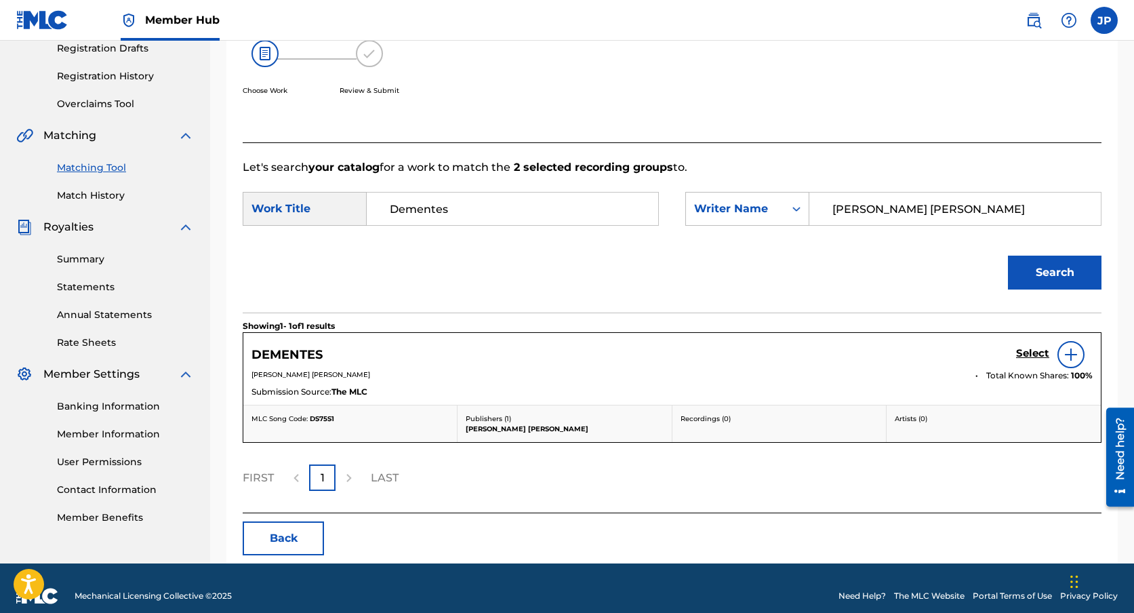
click at [1069, 350] on img at bounding box center [1071, 354] width 16 height 16
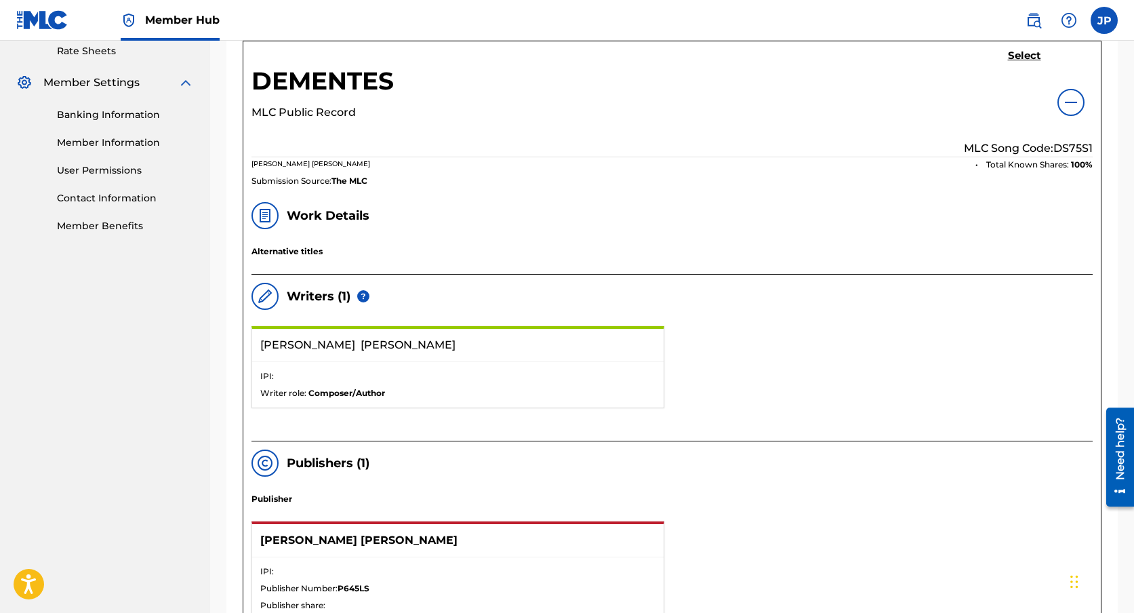
scroll to position [523, 0]
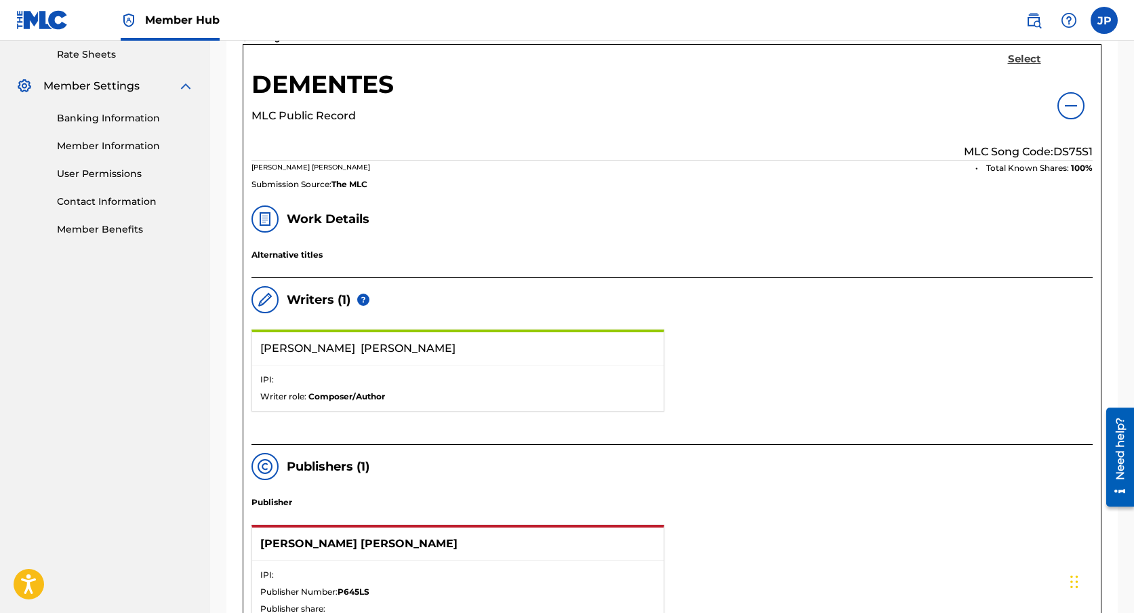
click at [1033, 63] on h5 "Select" at bounding box center [1024, 59] width 33 height 13
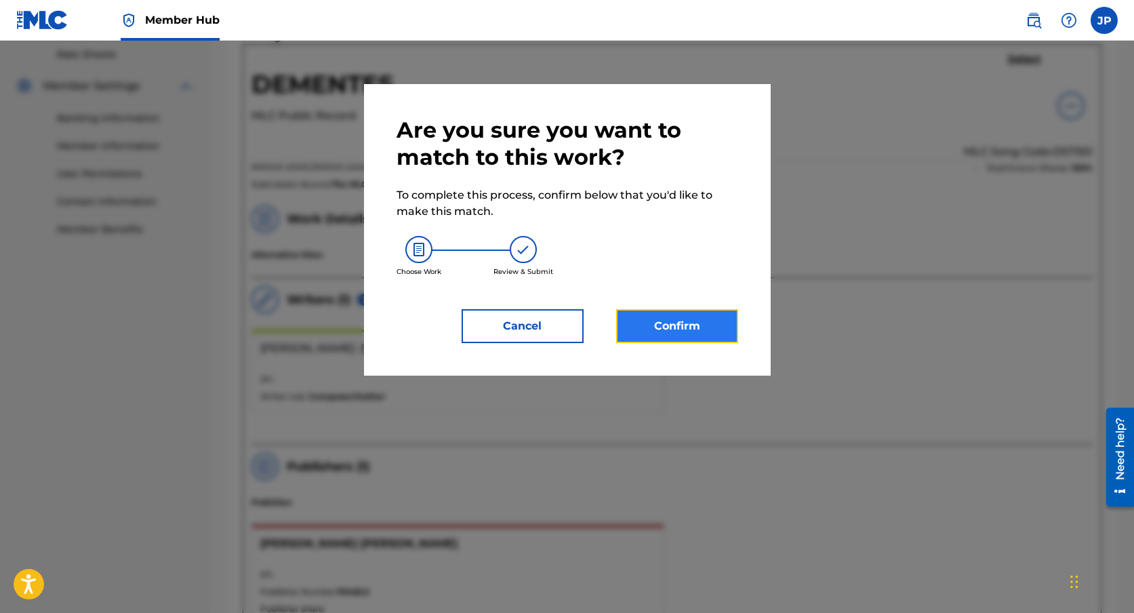
click at [674, 332] on button "Confirm" at bounding box center [677, 326] width 122 height 34
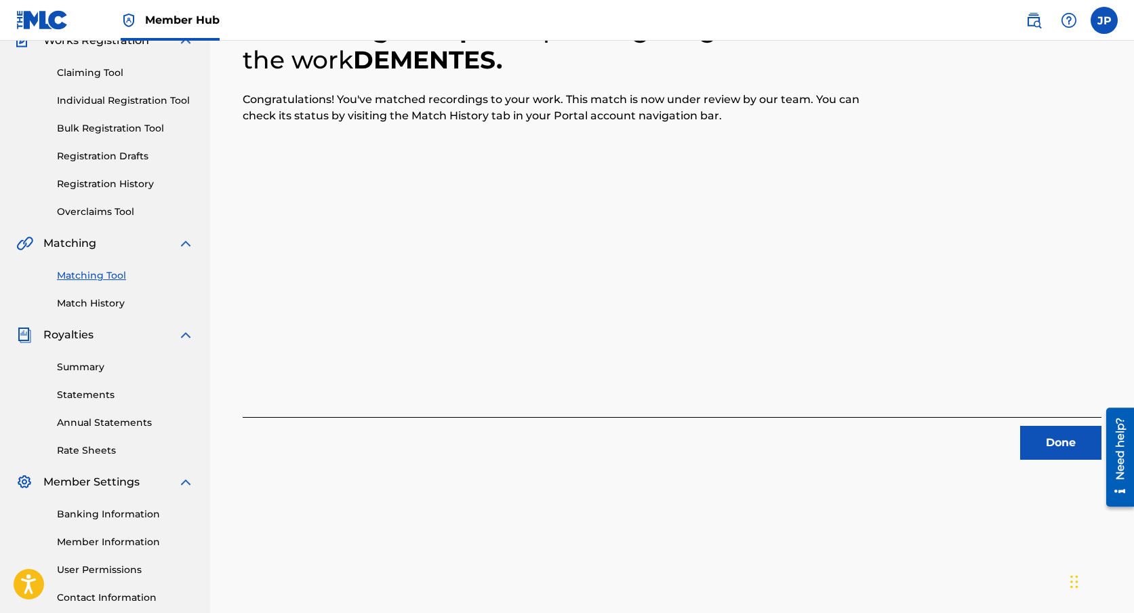
scroll to position [106, 0]
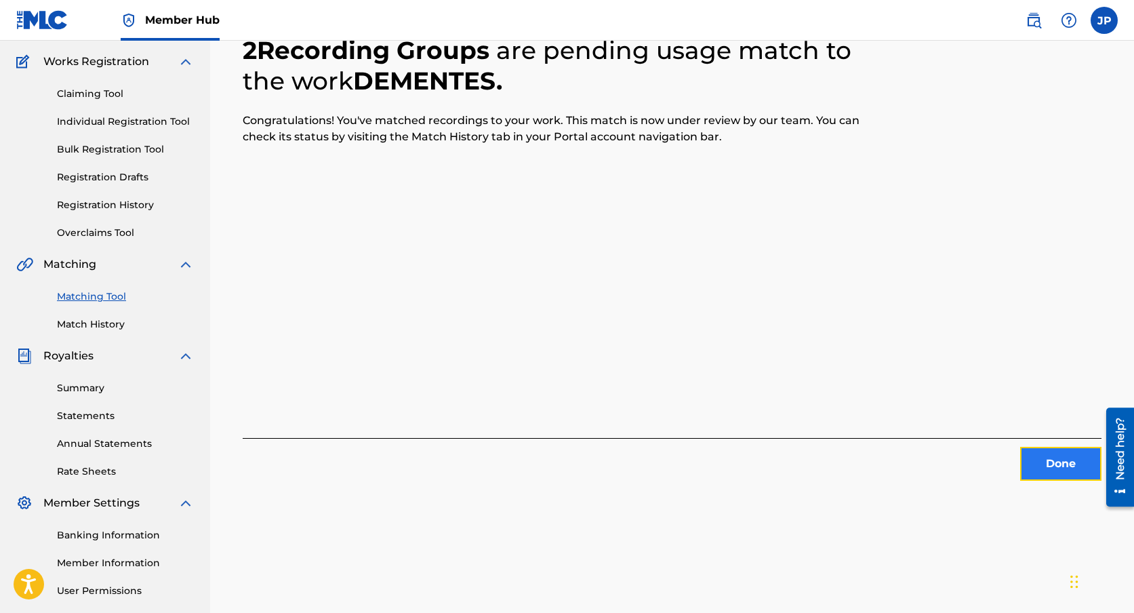
click at [1068, 460] on button "Done" at bounding box center [1060, 464] width 81 height 34
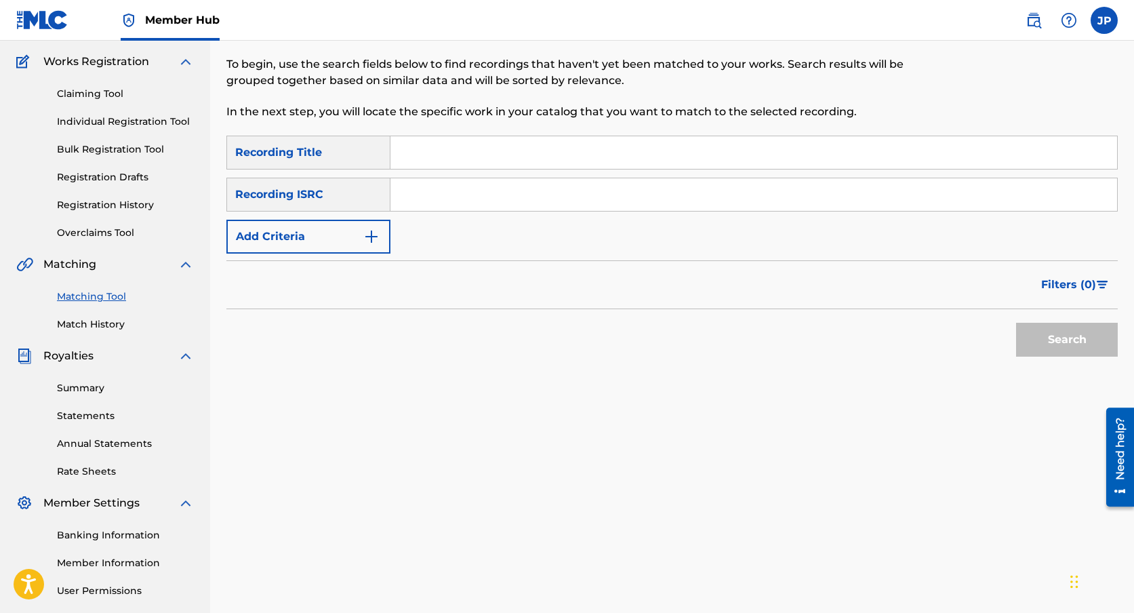
click at [442, 151] on input "Search Form" at bounding box center [754, 152] width 727 height 33
type input "Dementes"
click at [437, 184] on input "Search Form" at bounding box center [754, 194] width 727 height 33
paste input "MX5451800021"
type input "MX5451800021"
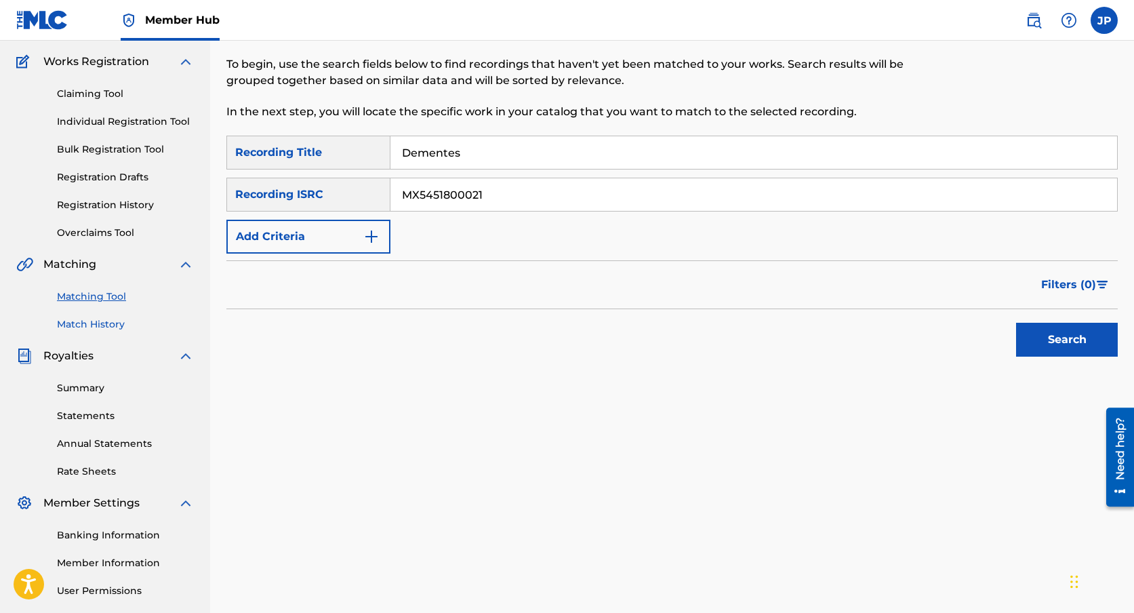
click at [128, 319] on link "Match History" at bounding box center [125, 324] width 137 height 14
